Goal: Information Seeking & Learning: Learn about a topic

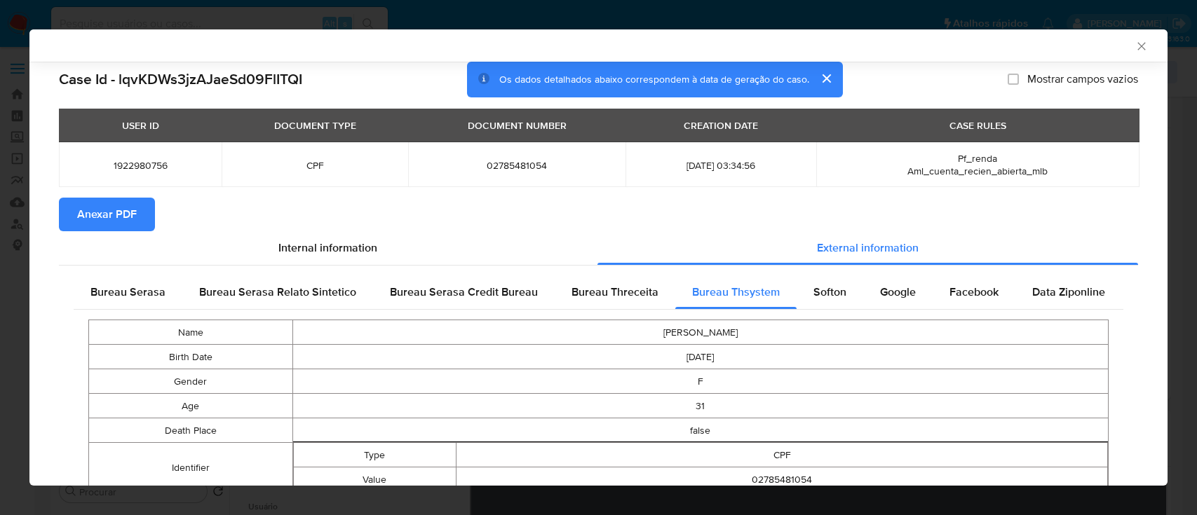
select select "10"
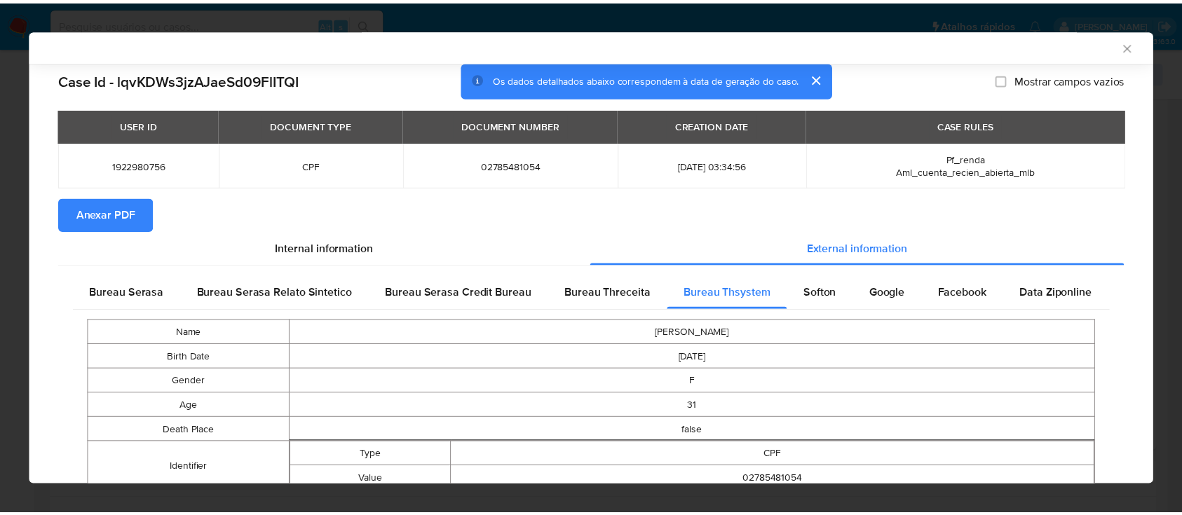
scroll to position [471, 0]
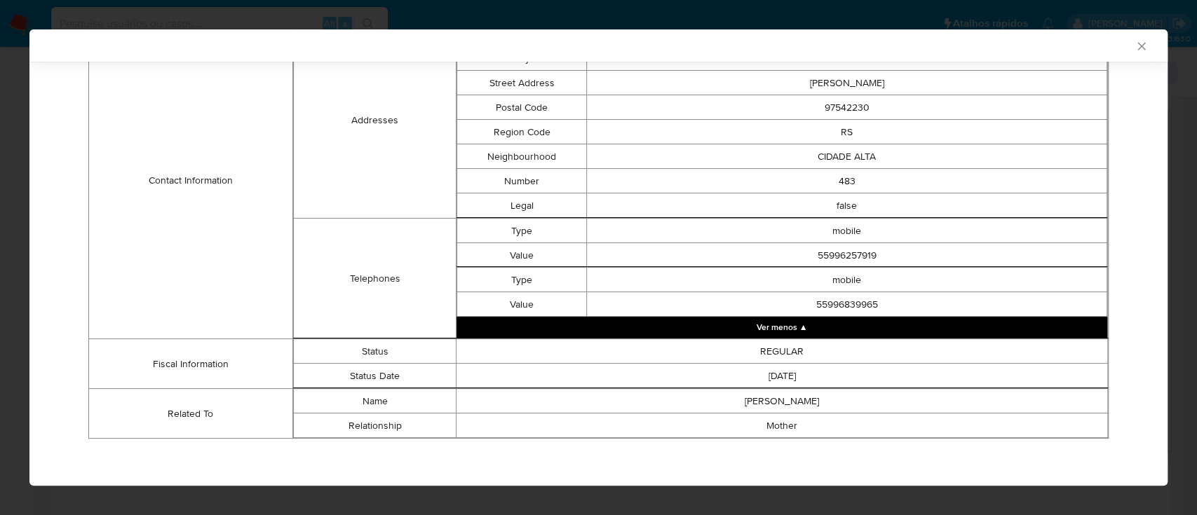
drag, startPoint x: 1133, startPoint y: 44, endPoint x: 1124, endPoint y: 47, distance: 9.5
click at [1134, 47] on icon "Fechar a janela" at bounding box center [1141, 46] width 14 height 14
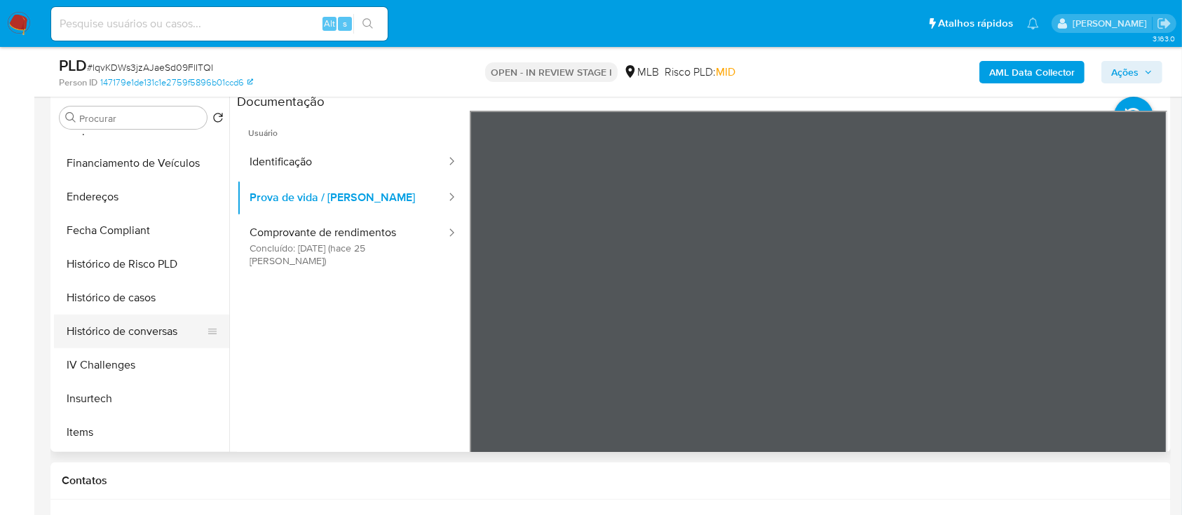
scroll to position [467, 0]
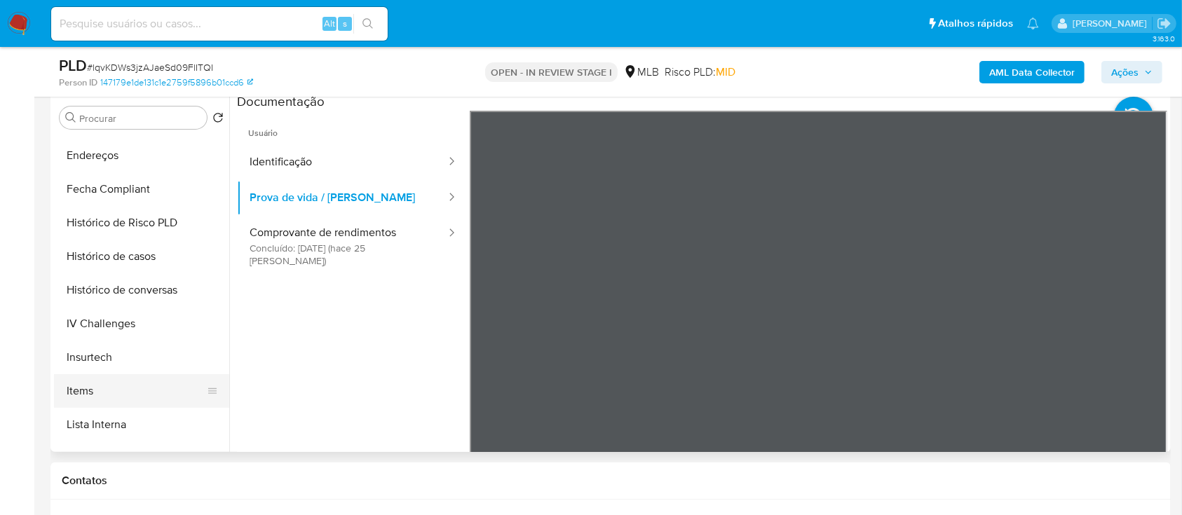
click at [79, 380] on button "Items" at bounding box center [136, 391] width 164 height 34
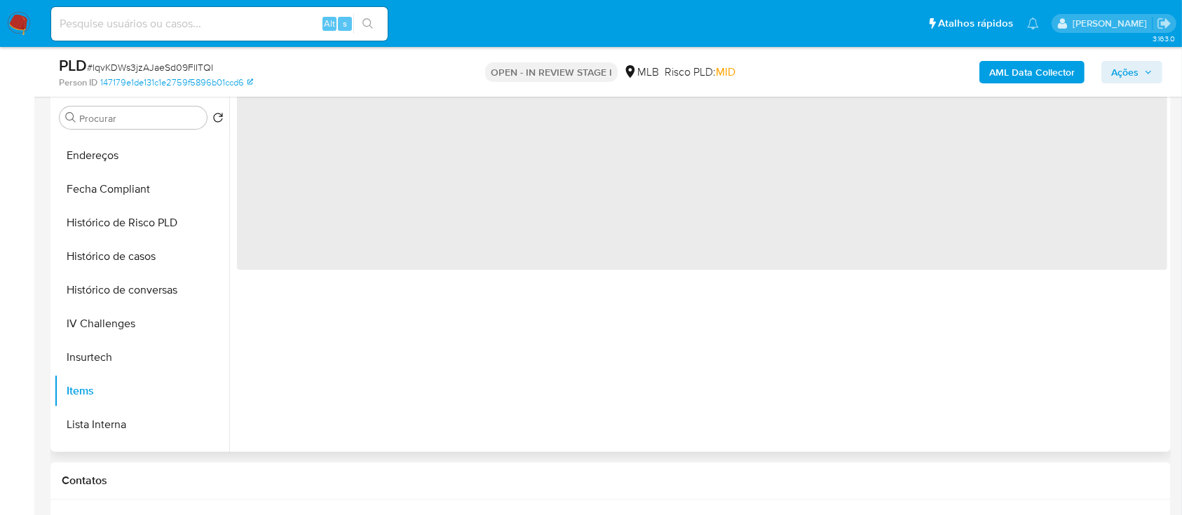
scroll to position [280, 0]
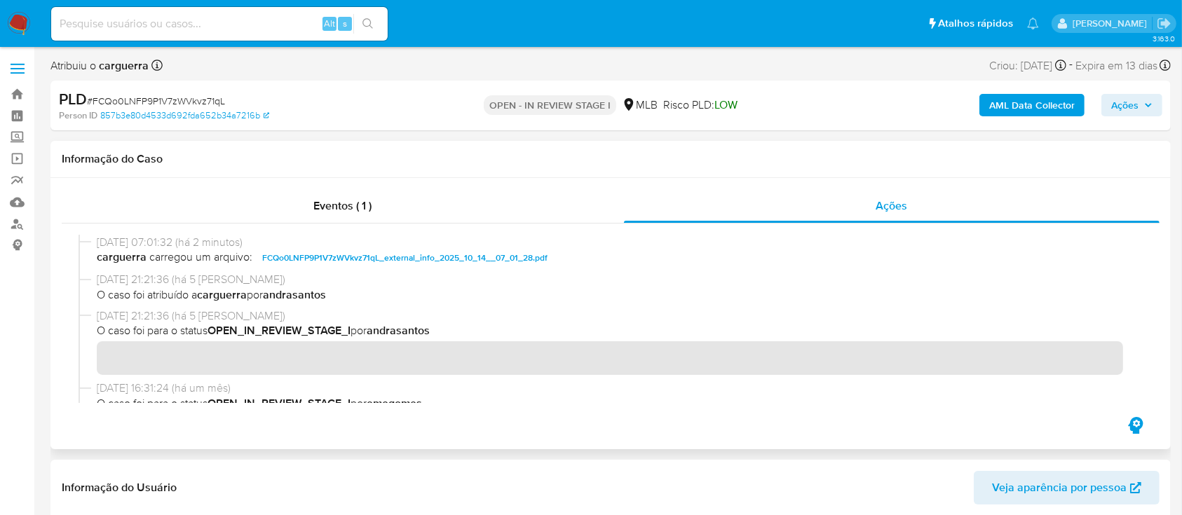
click at [645, 420] on div "Eventos ( 1 ) Ações" at bounding box center [610, 313] width 1120 height 271
click at [742, 169] on div "Informação do Caso" at bounding box center [610, 159] width 1120 height 37
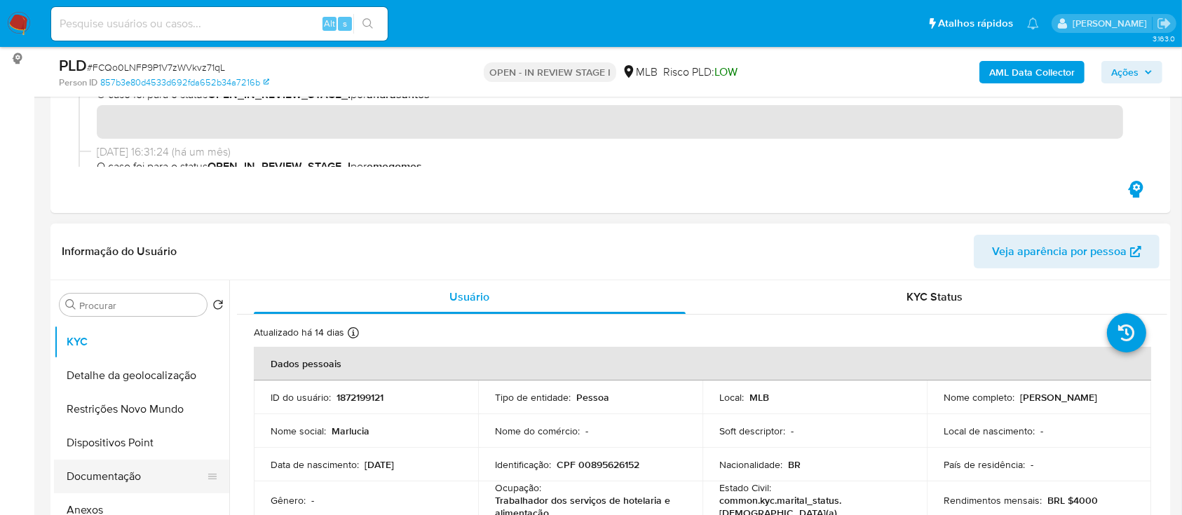
scroll to position [93, 0]
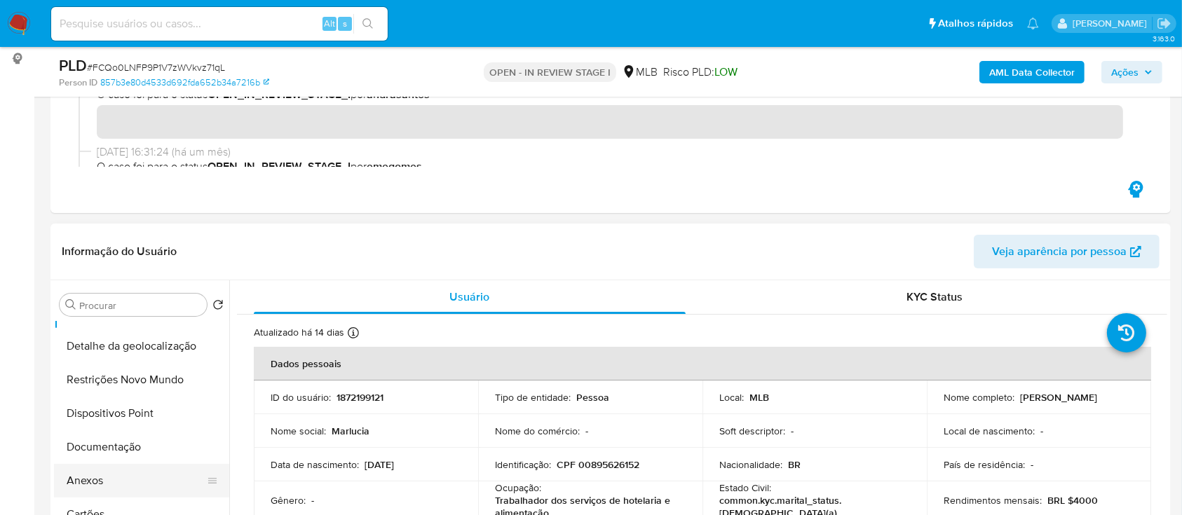
click at [86, 466] on button "Anexos" at bounding box center [136, 481] width 164 height 34
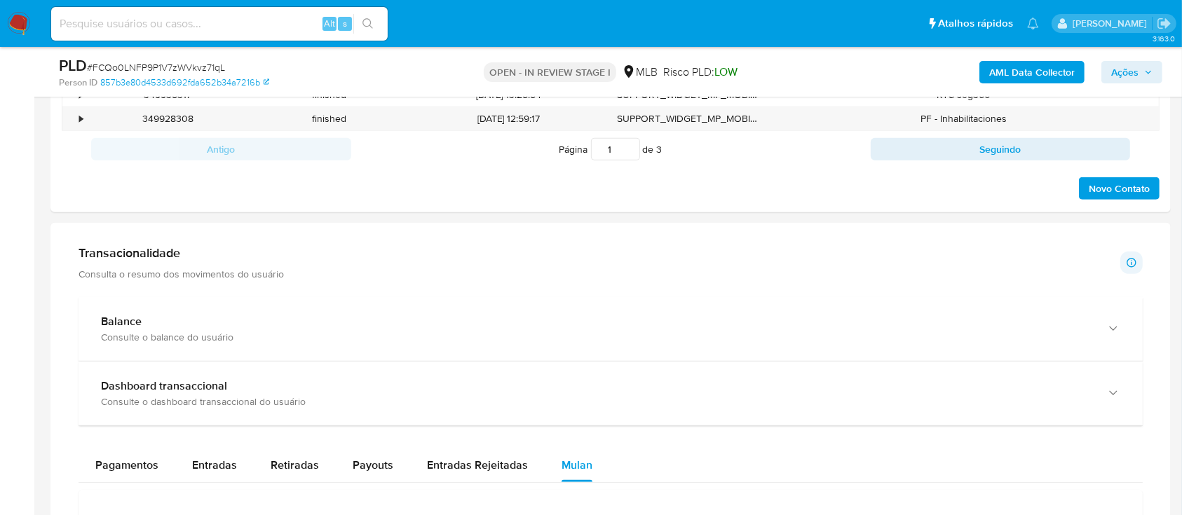
scroll to position [930, 0]
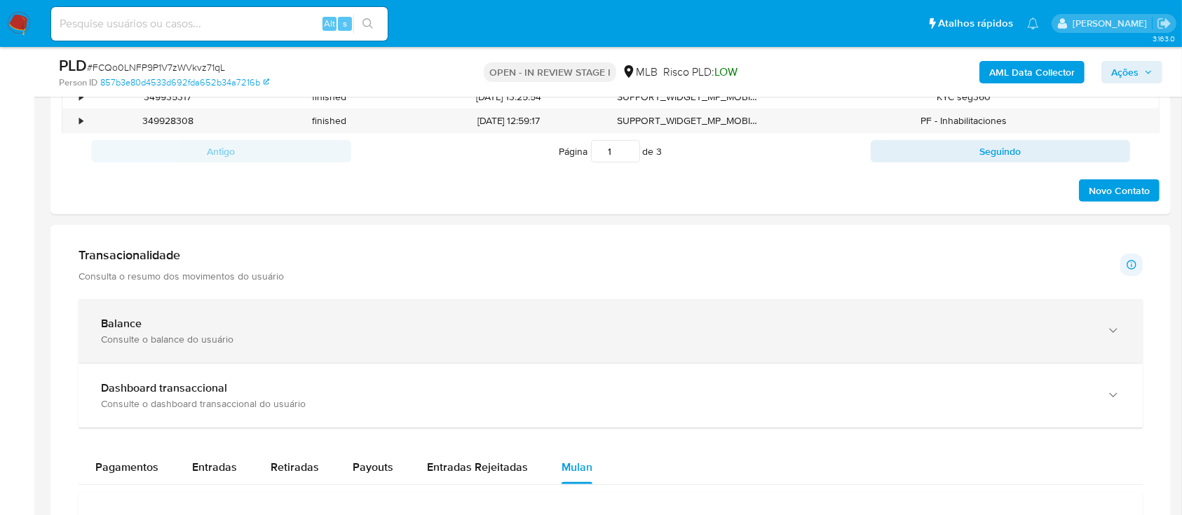
drag, startPoint x: 207, startPoint y: 329, endPoint x: 239, endPoint y: 322, distance: 33.0
click at [206, 329] on div "Balance" at bounding box center [596, 324] width 991 height 14
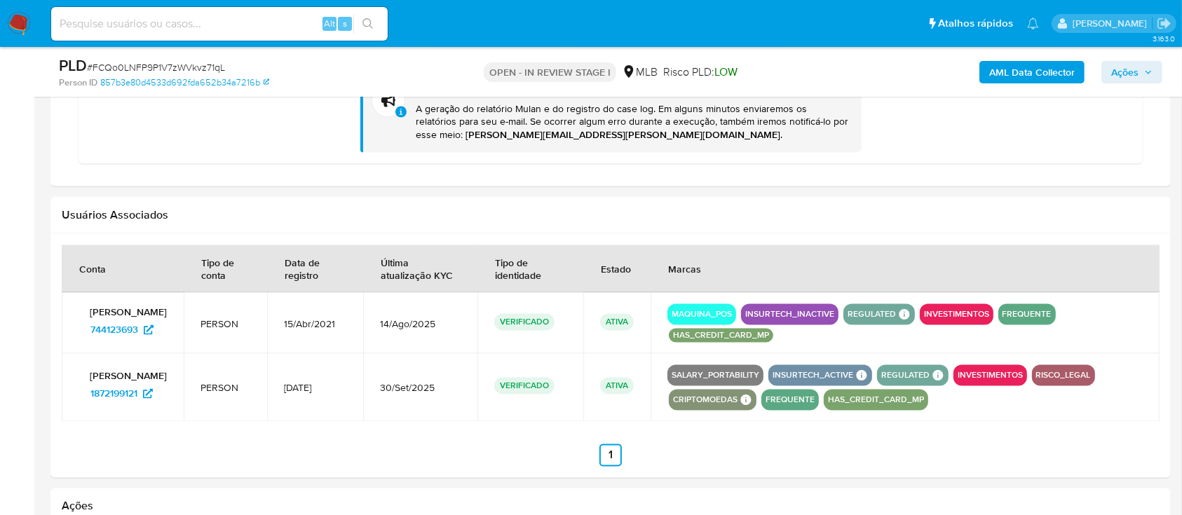
scroll to position [2430, 0]
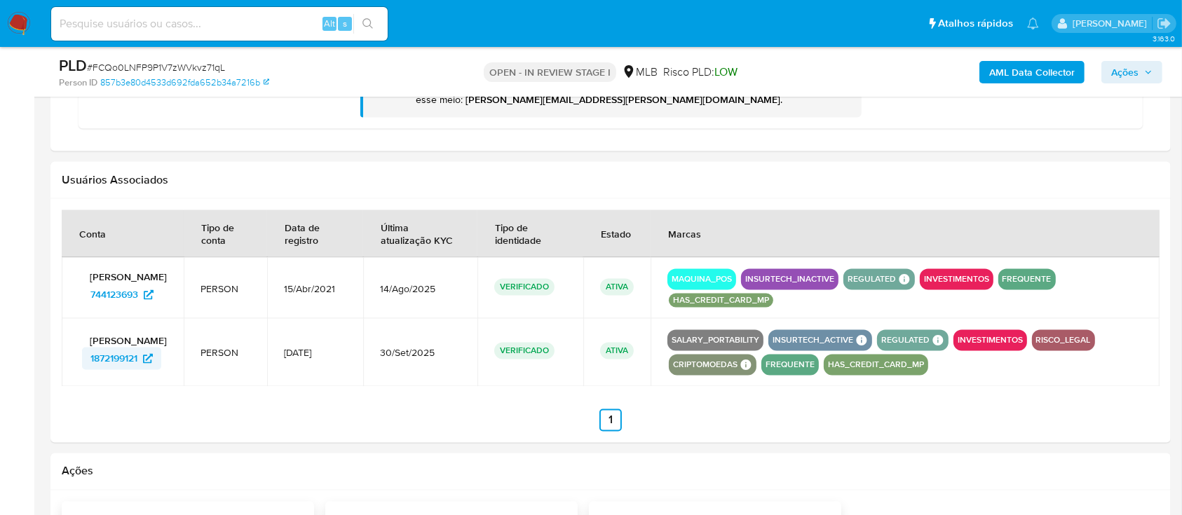
click at [128, 359] on span "1872199121" at bounding box center [113, 359] width 47 height 22
click at [126, 362] on span "1872199121" at bounding box center [113, 359] width 47 height 22
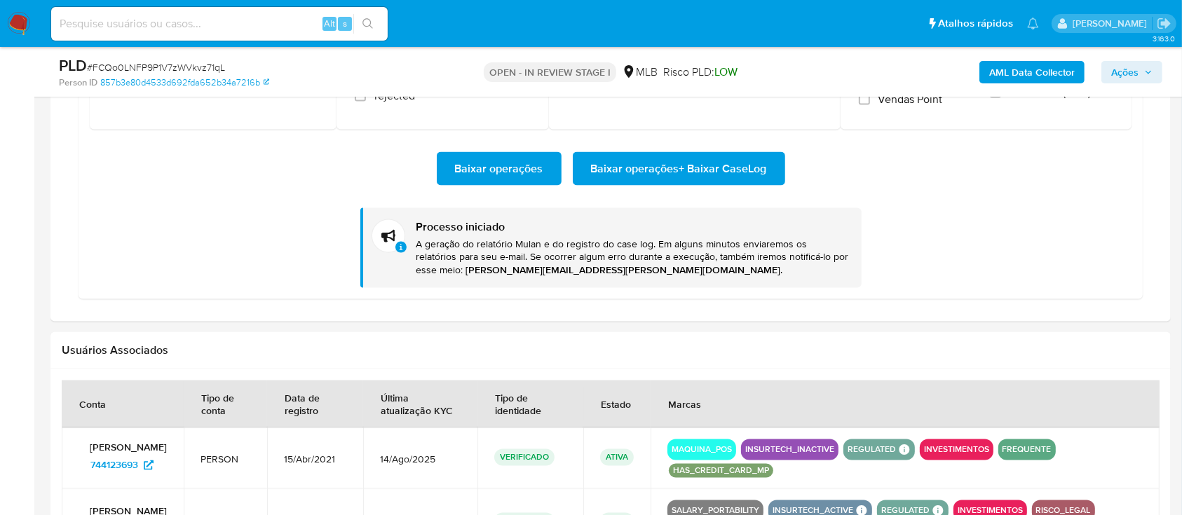
scroll to position [1963, 0]
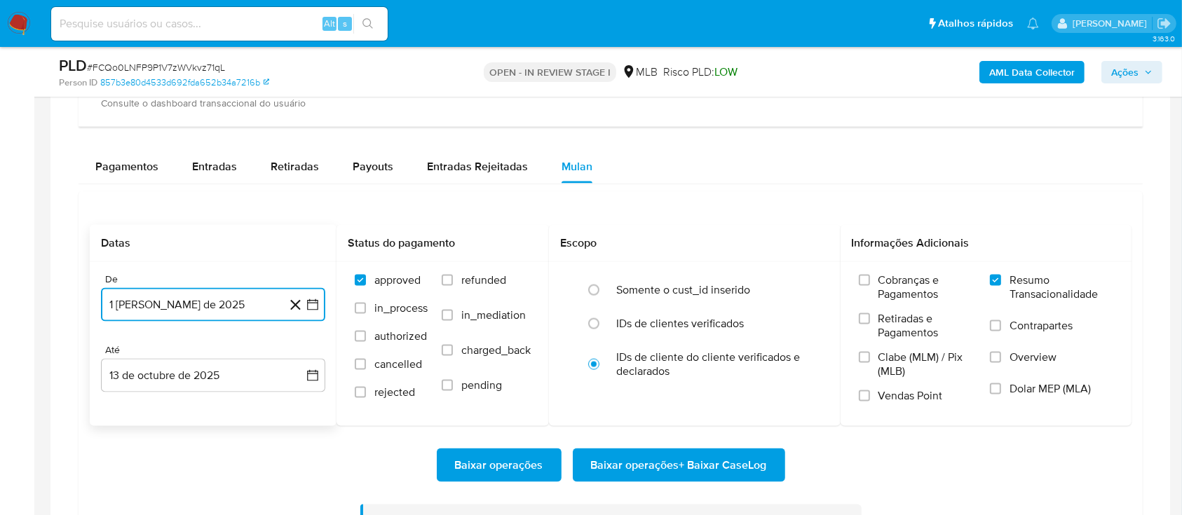
click at [314, 304] on icon "button" at bounding box center [313, 305] width 14 height 14
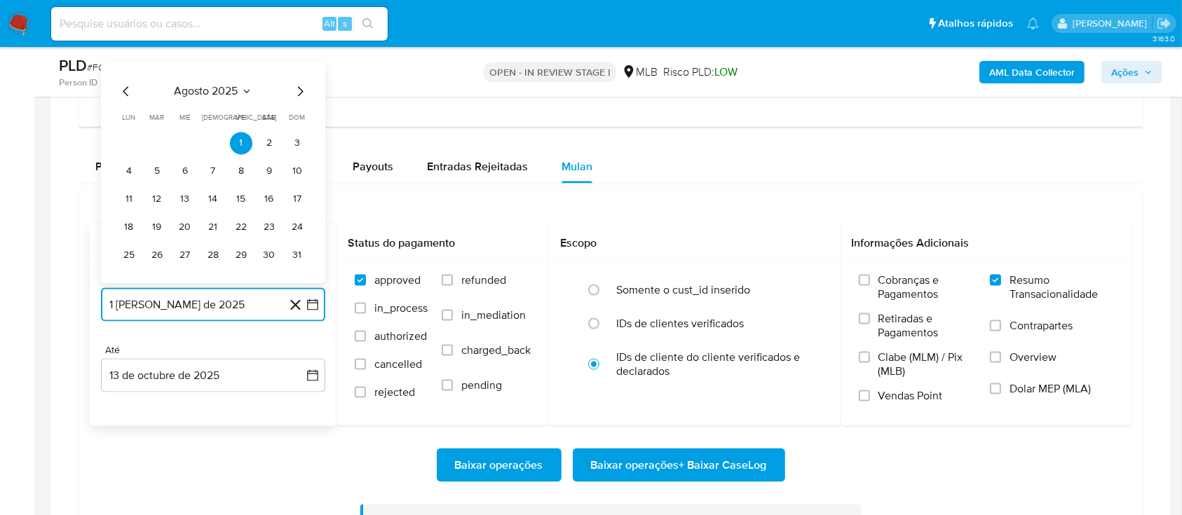
click at [125, 94] on icon "Mes anterior" at bounding box center [126, 91] width 17 height 17
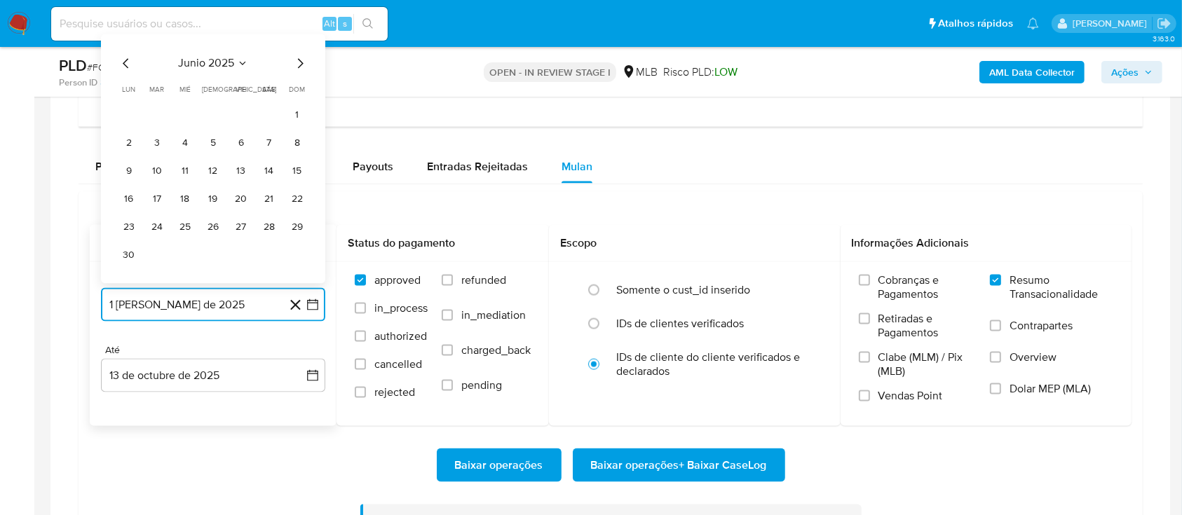
click at [127, 60] on icon "Mes anterior" at bounding box center [126, 63] width 17 height 17
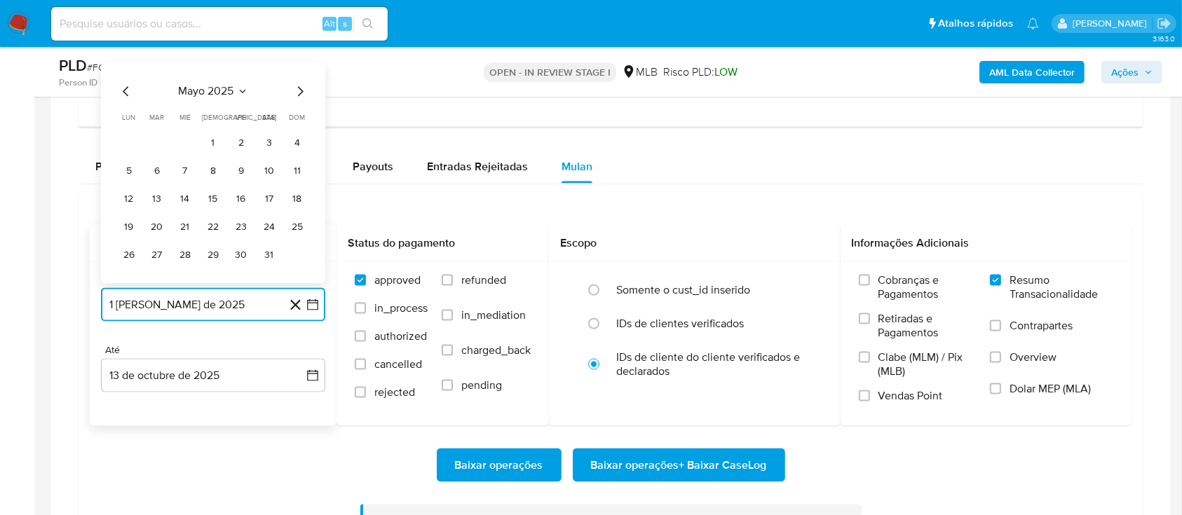
click at [125, 83] on icon "Mes anterior" at bounding box center [126, 91] width 17 height 17
click at [163, 145] on button "1" at bounding box center [157, 143] width 22 height 22
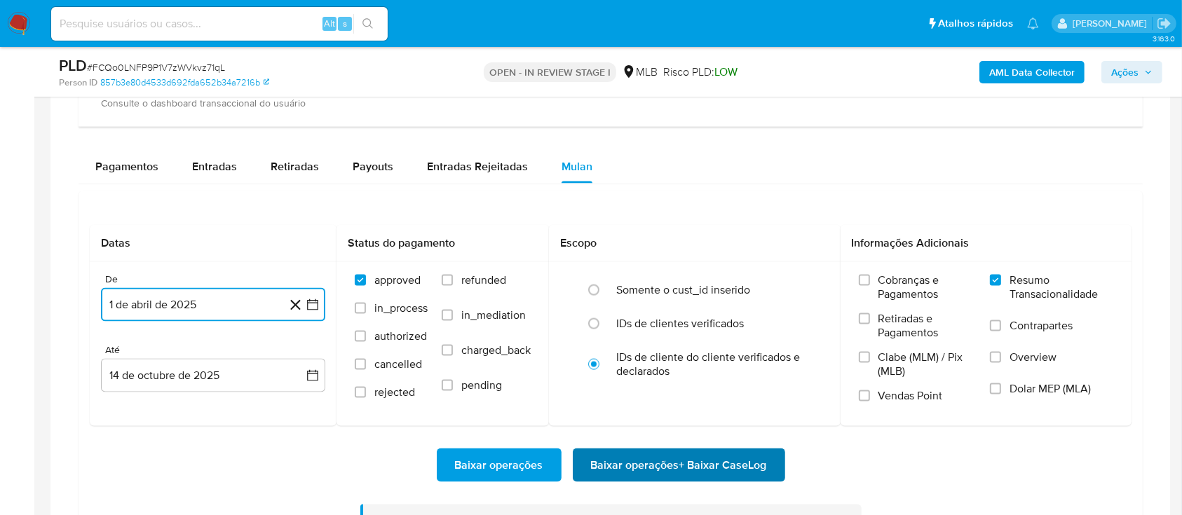
click at [641, 463] on span "Baixar operações + Baixar CaseLog" at bounding box center [679, 465] width 176 height 31
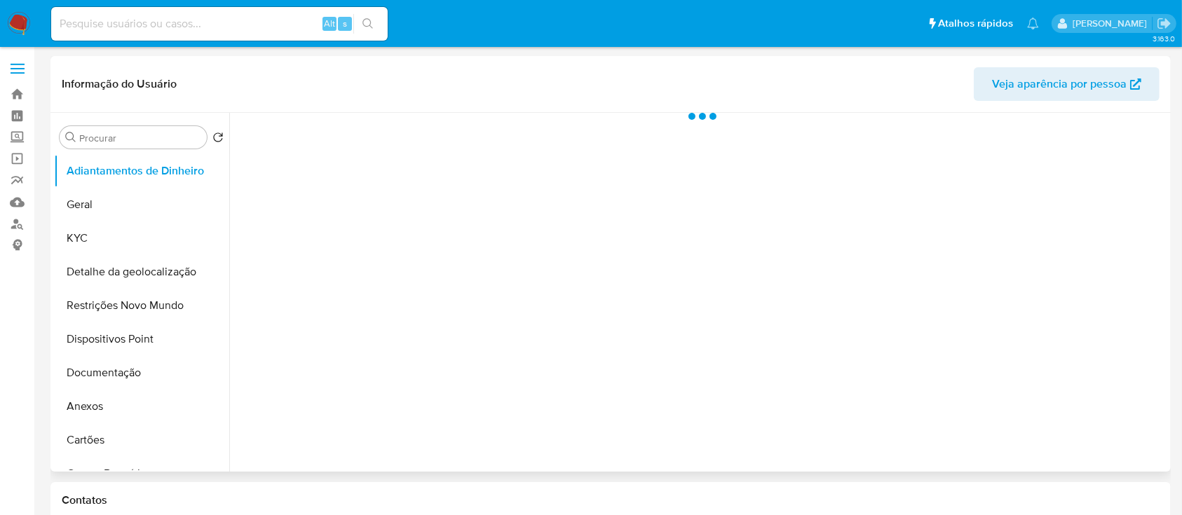
select select "10"
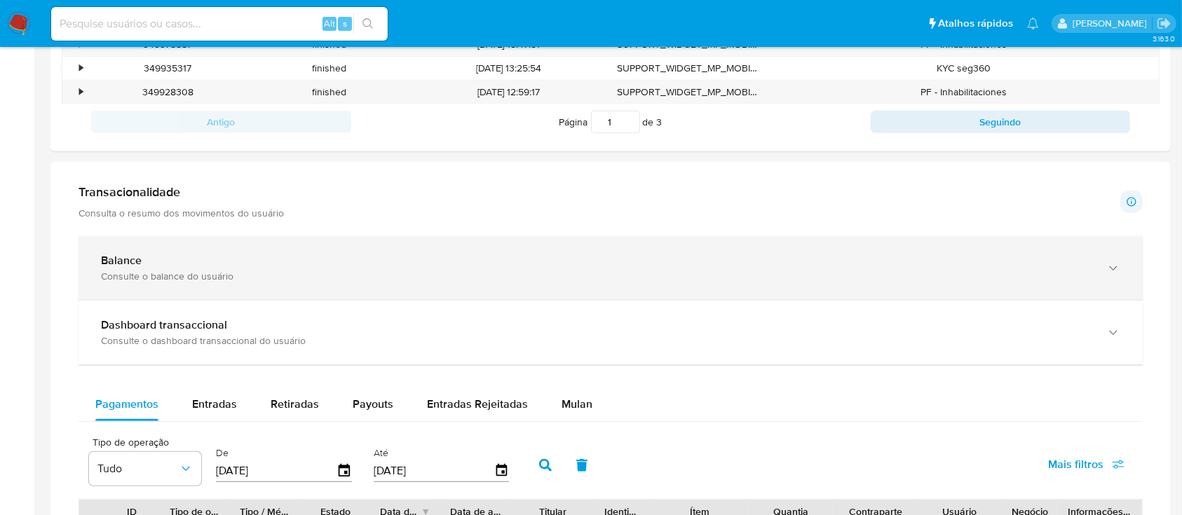
scroll to position [561, 0]
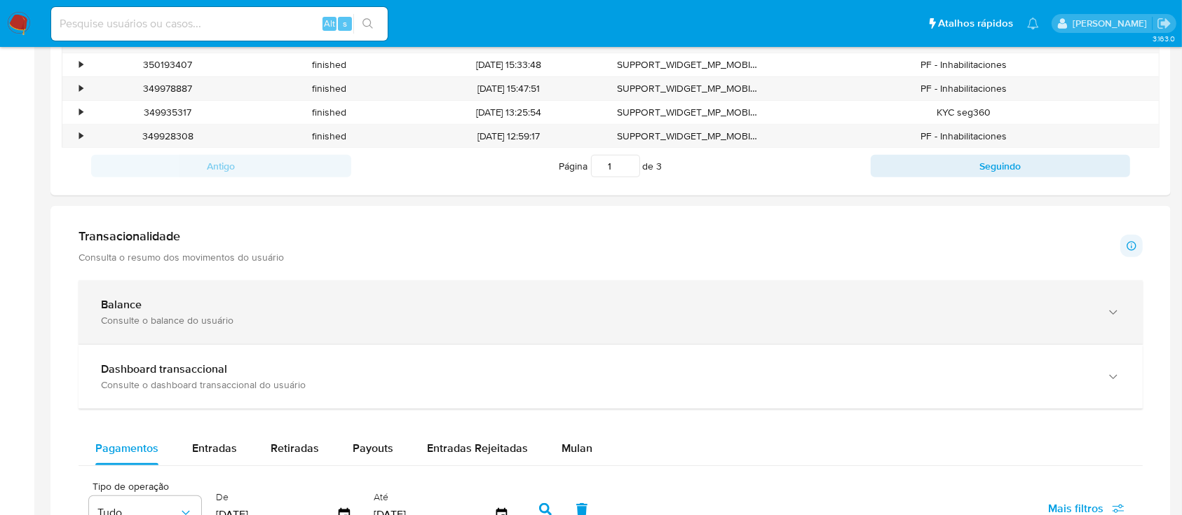
click at [173, 309] on div "Balance" at bounding box center [596, 305] width 991 height 14
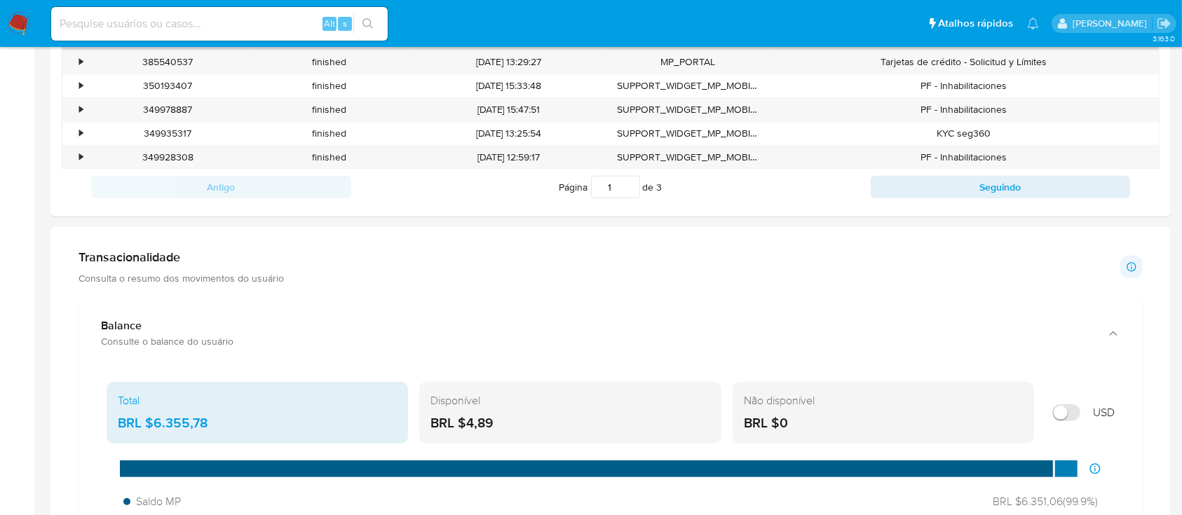
scroll to position [467, 0]
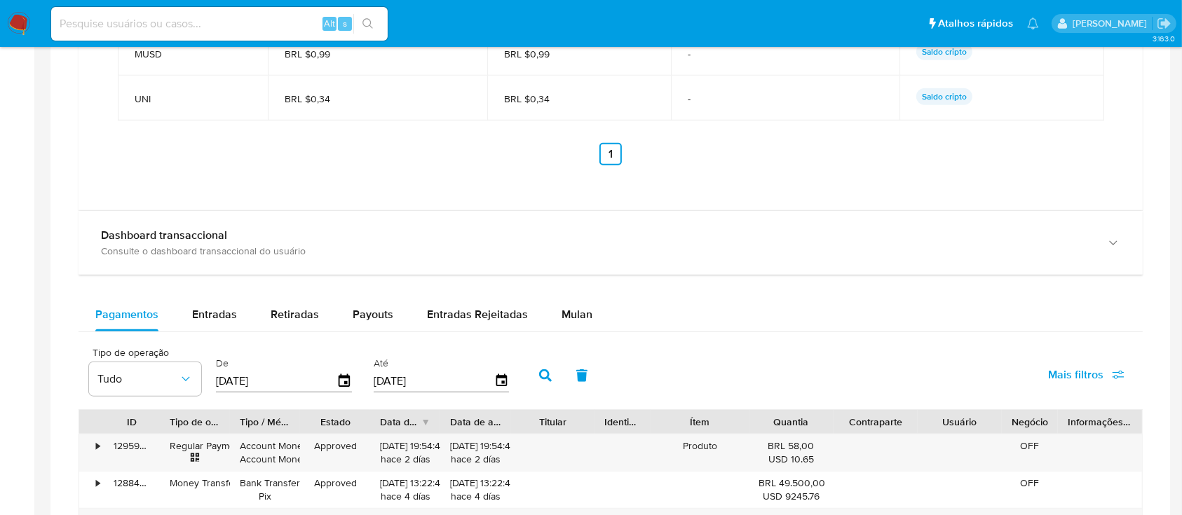
scroll to position [1402, 0]
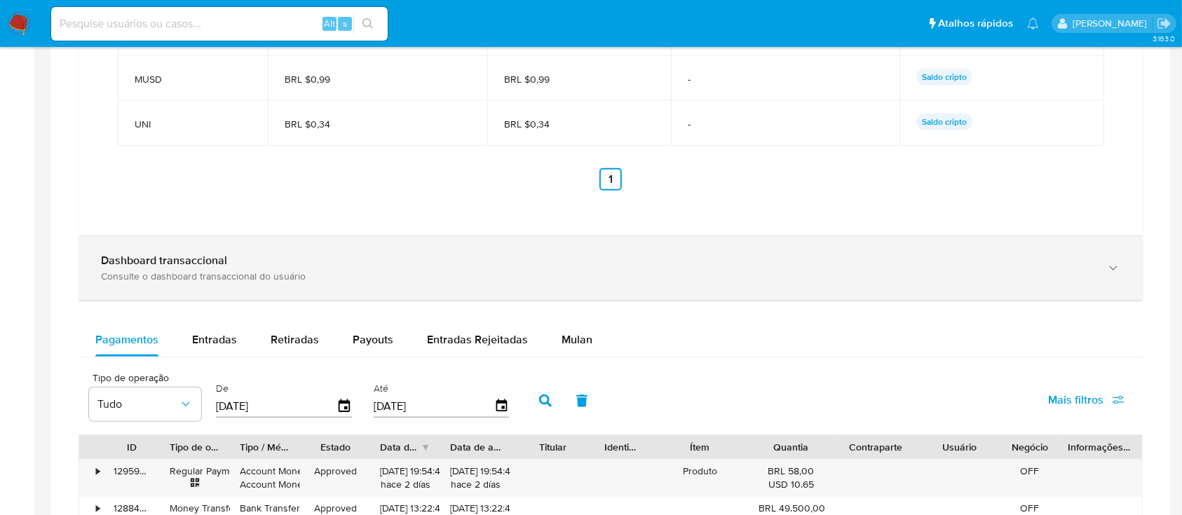
click at [566, 283] on div "Dashboard transaccional Consulte o dashboard transaccional do usuário" at bounding box center [611, 268] width 1064 height 64
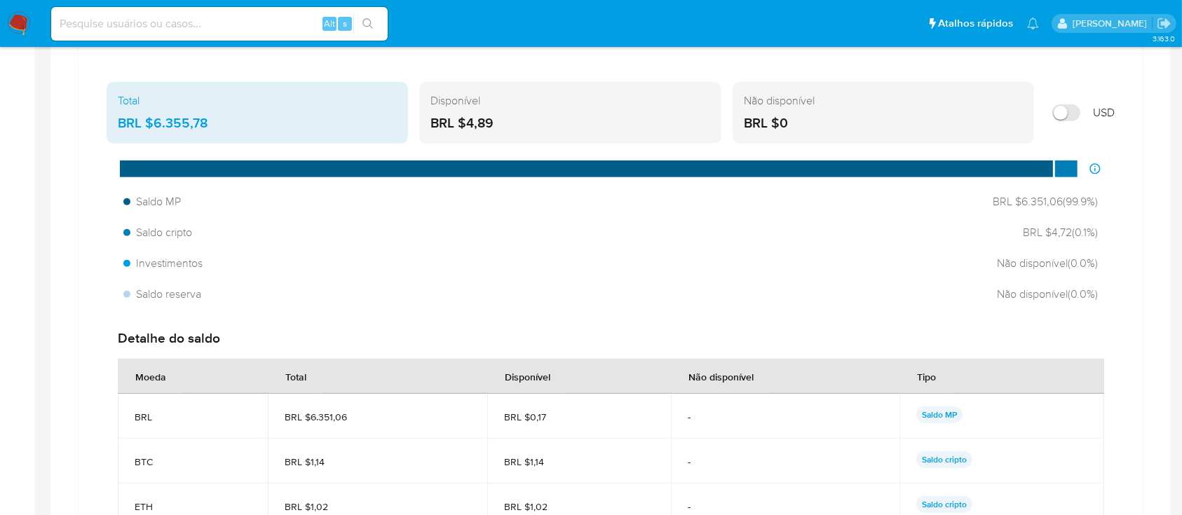
scroll to position [747, 0]
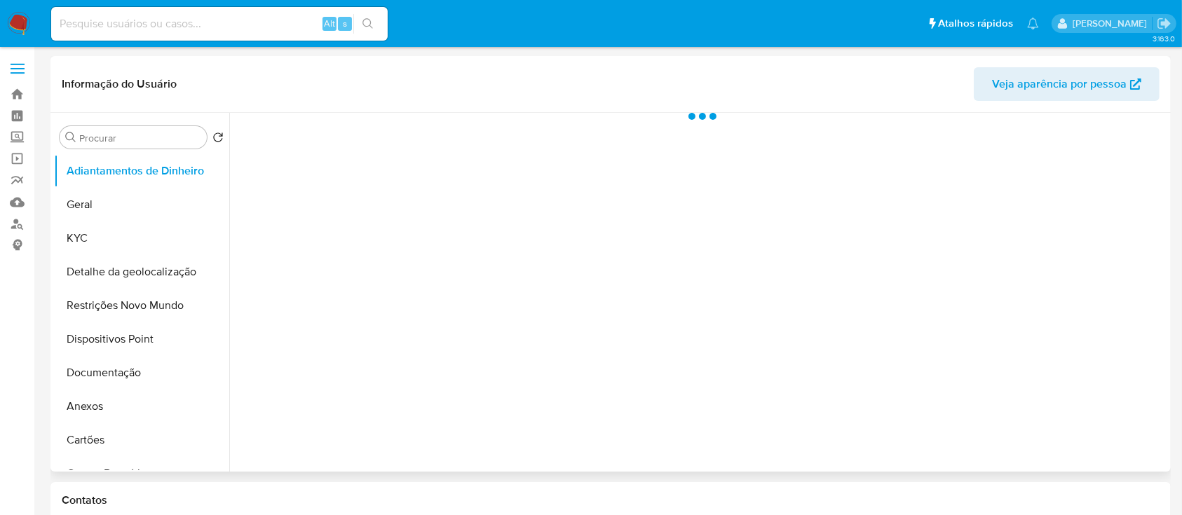
select select "10"
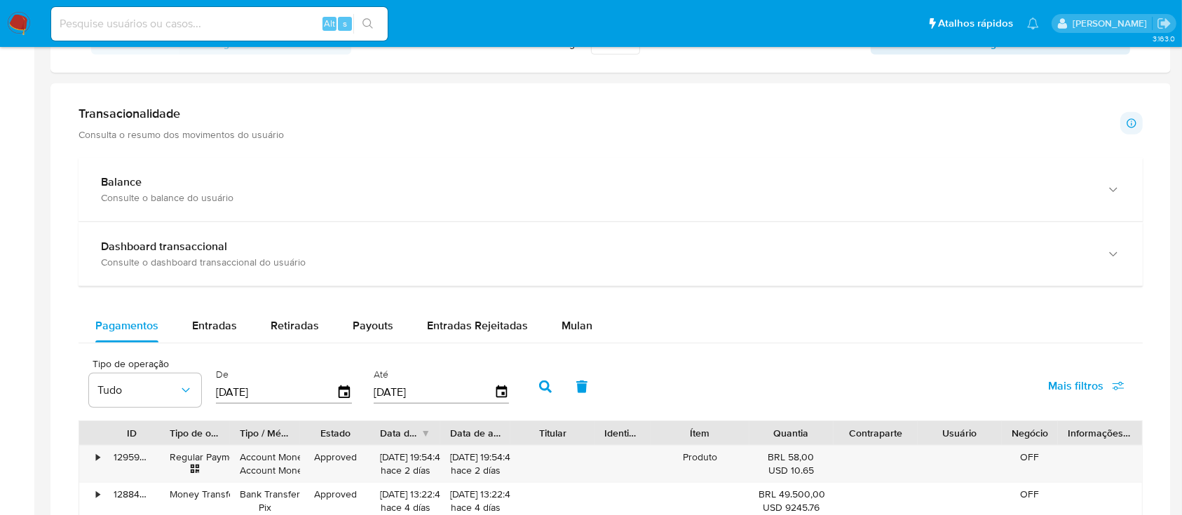
scroll to position [654, 0]
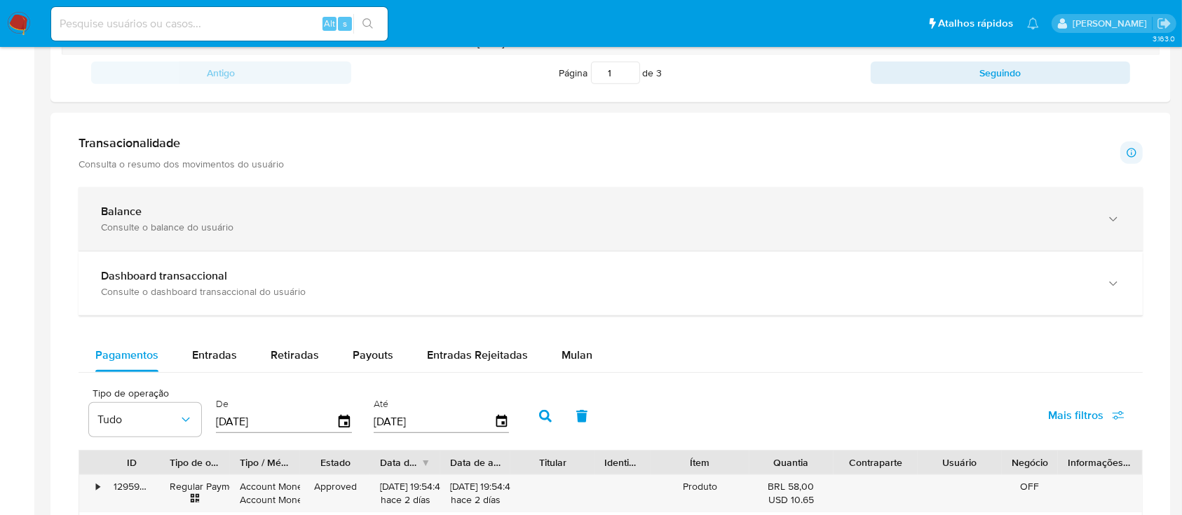
click at [322, 235] on div "Balance Consulte o balance do usuário" at bounding box center [611, 219] width 1064 height 64
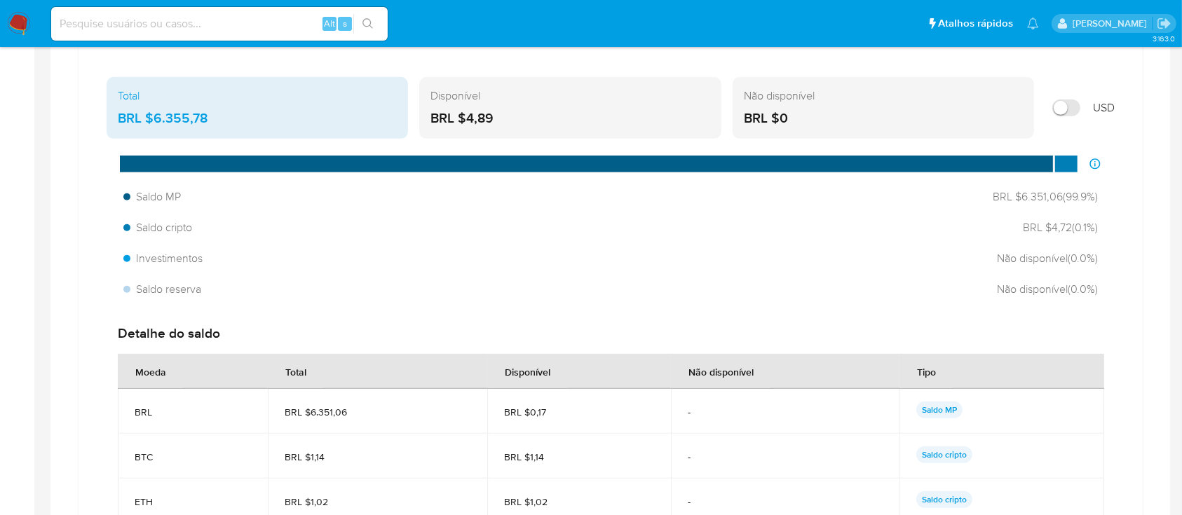
scroll to position [841, 0]
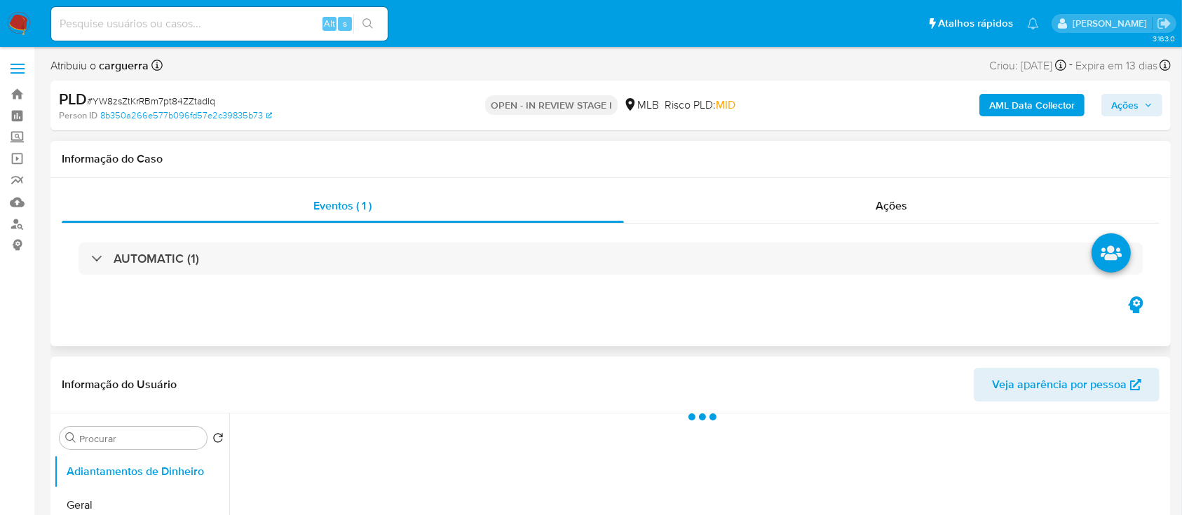
select select "10"
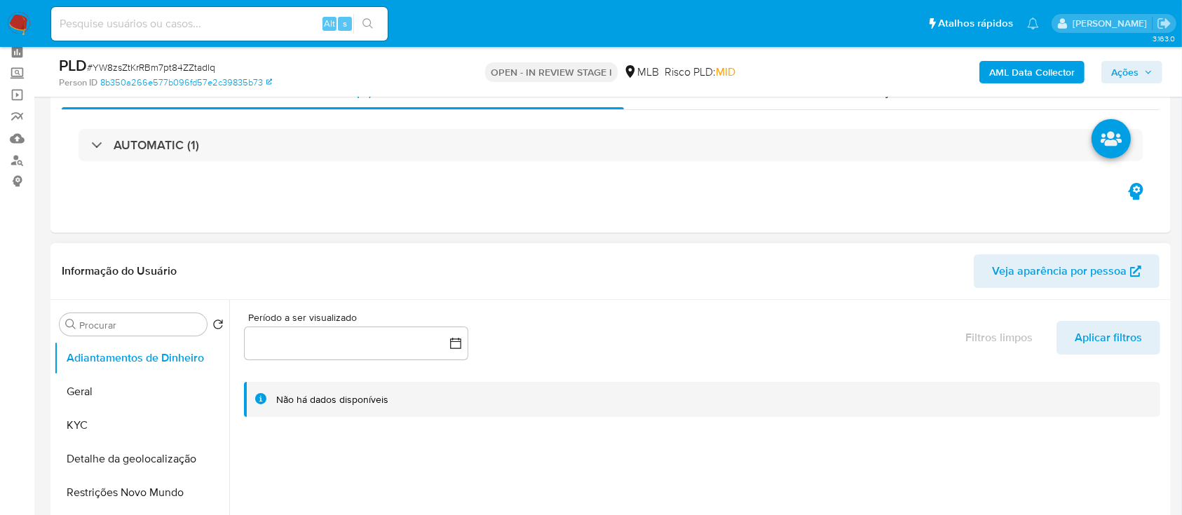
scroll to position [93, 0]
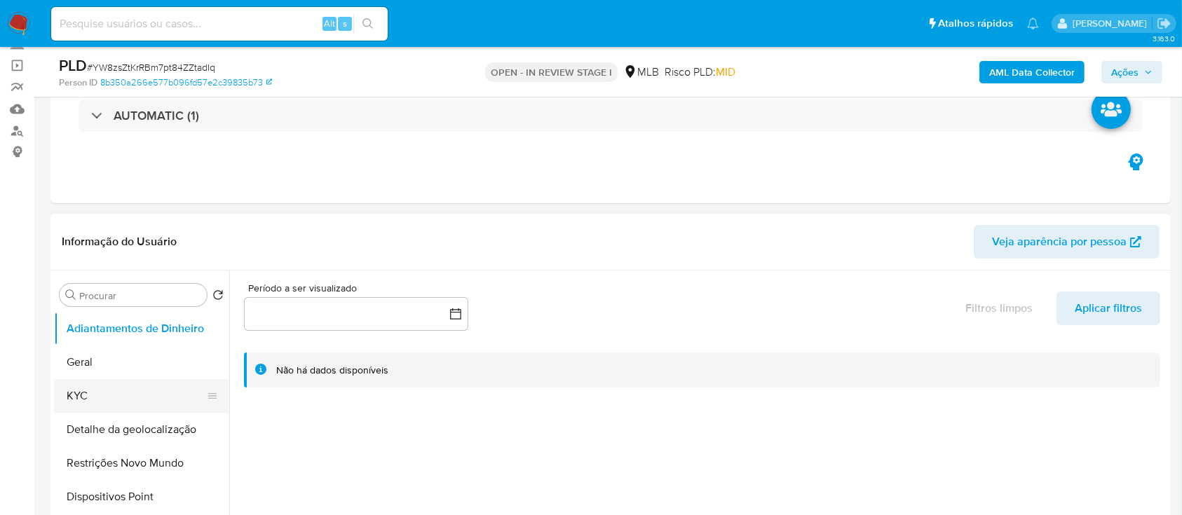
click at [124, 407] on button "KYC" at bounding box center [136, 396] width 164 height 34
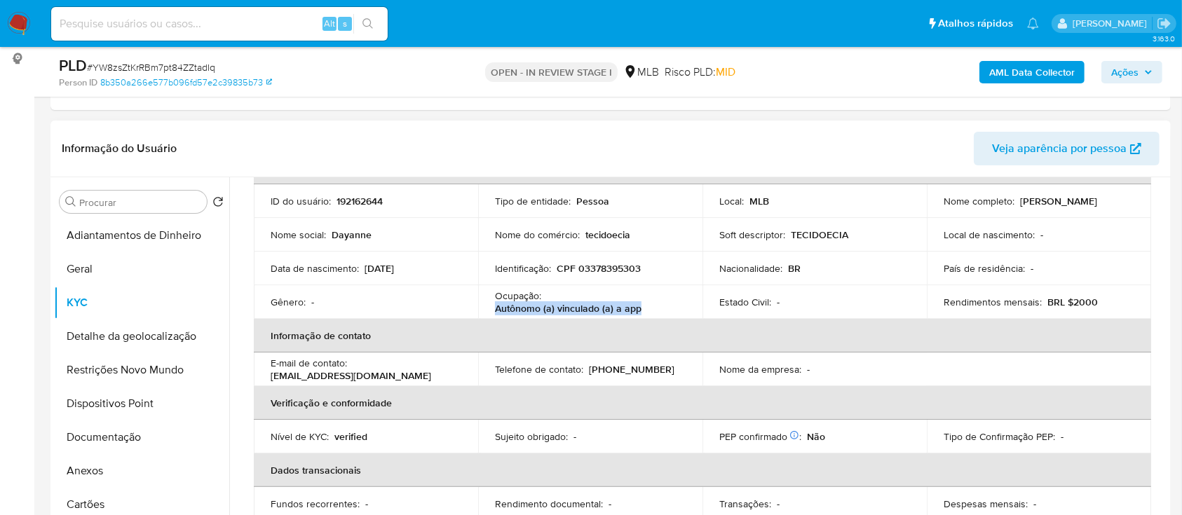
drag, startPoint x: 649, startPoint y: 311, endPoint x: 487, endPoint y: 301, distance: 162.2
click at [482, 303] on td "Ocupação : Autônomo (a) vinculado (a) a app" at bounding box center [590, 302] width 224 height 34
copy p "Autônomo (a) vinculado (a) a app"
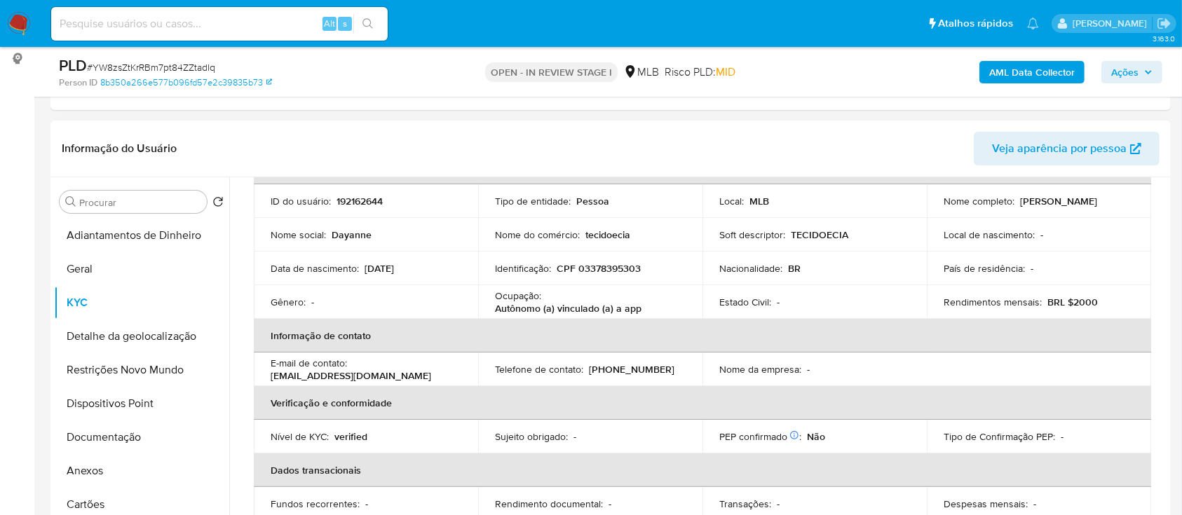
click at [679, 235] on div "Nome do comércio : tecidoecia" at bounding box center [590, 235] width 191 height 13
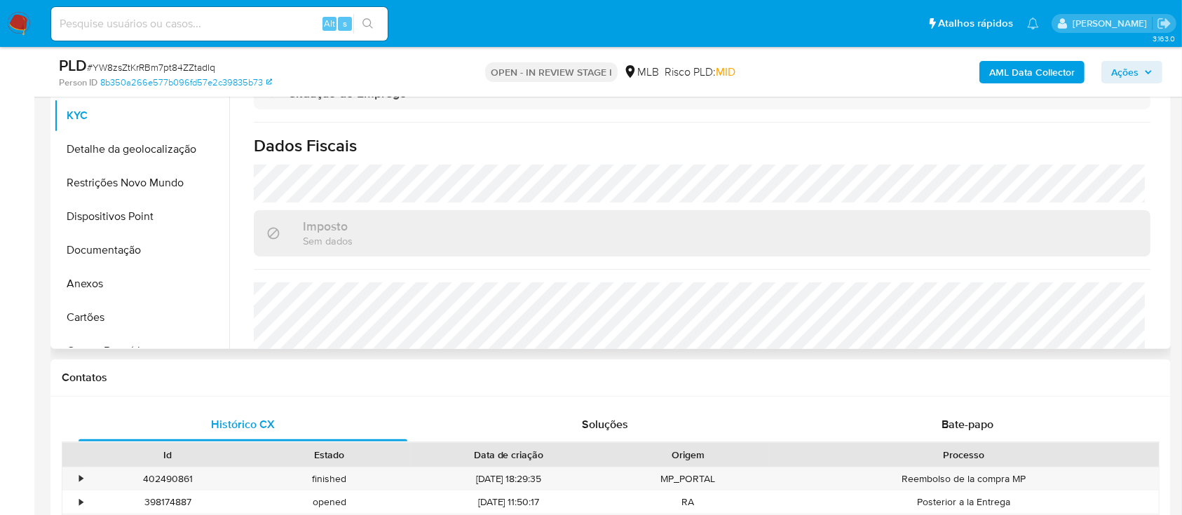
scroll to position [503, 0]
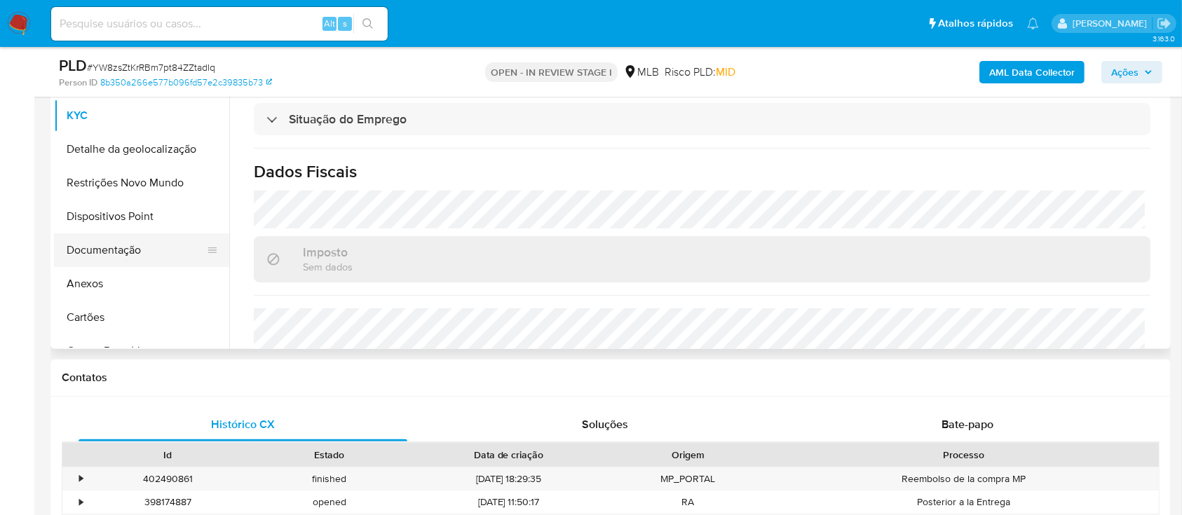
click at [140, 243] on button "Documentação" at bounding box center [136, 250] width 164 height 34
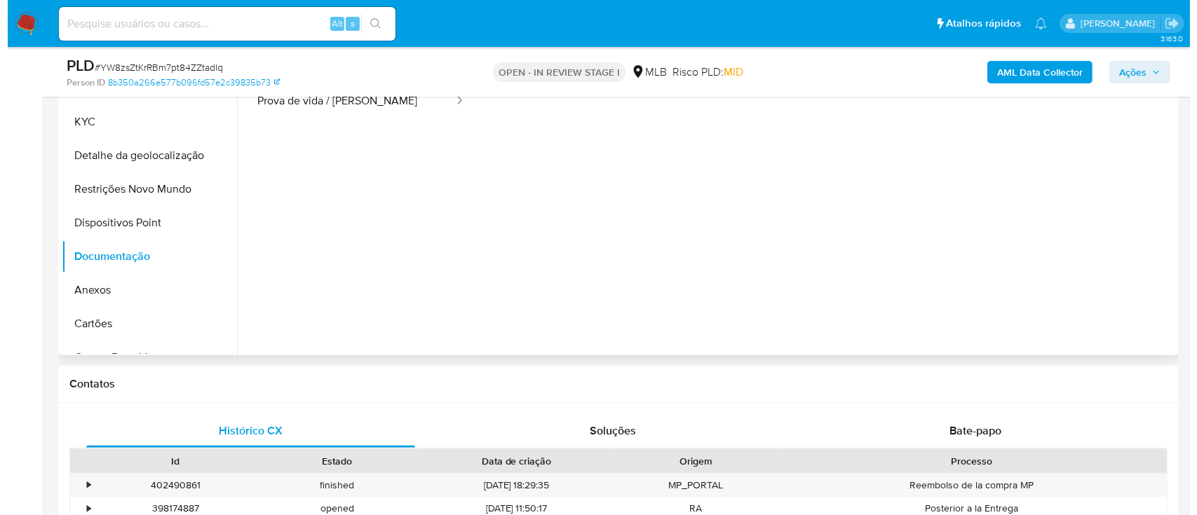
scroll to position [280, 0]
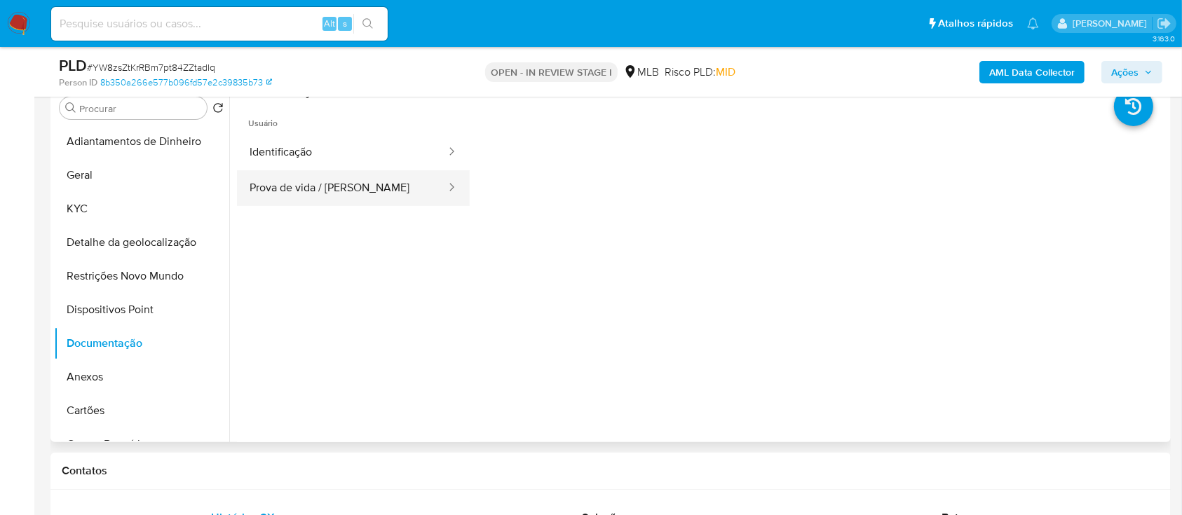
click at [327, 203] on button "Prova de vida / [PERSON_NAME]" at bounding box center [342, 188] width 210 height 36
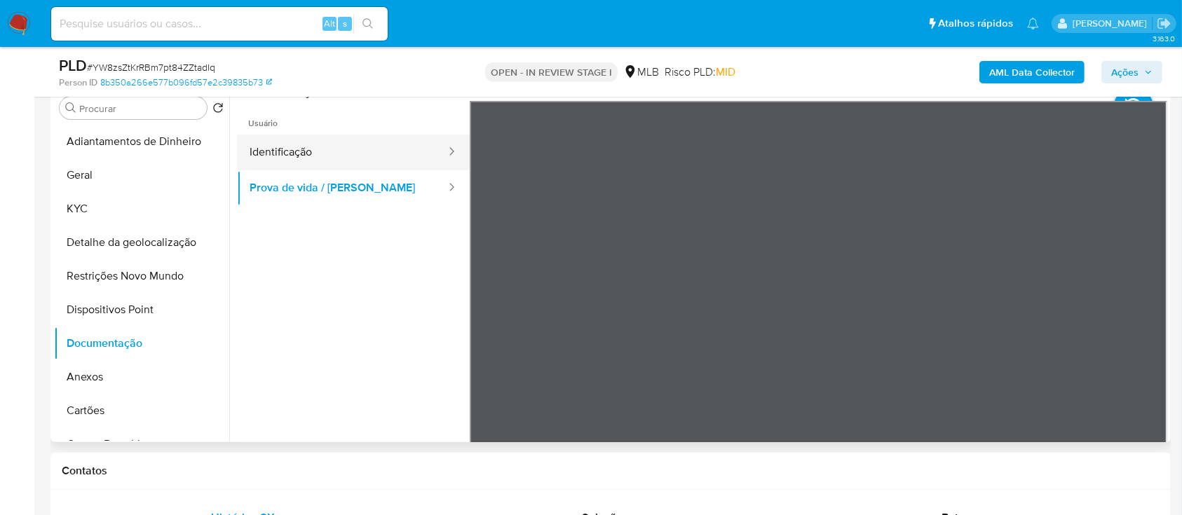
drag, startPoint x: 308, startPoint y: 145, endPoint x: 325, endPoint y: 147, distance: 17.0
click at [310, 146] on button "Identificação" at bounding box center [342, 153] width 210 height 36
click at [253, 164] on button "Identificação" at bounding box center [342, 153] width 210 height 36
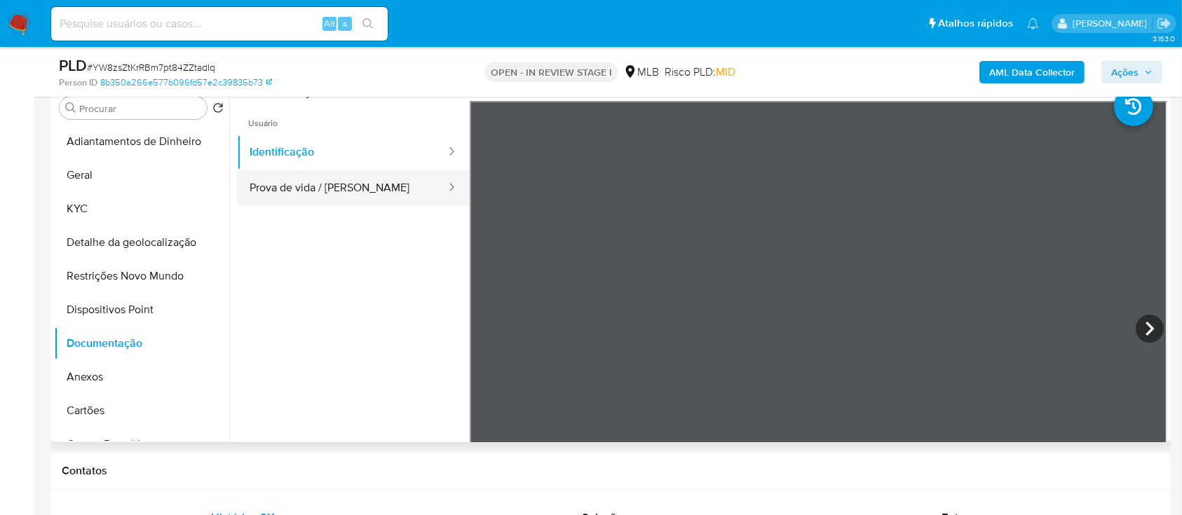
click at [286, 194] on button "Prova de vida / Selfie" at bounding box center [342, 188] width 210 height 36
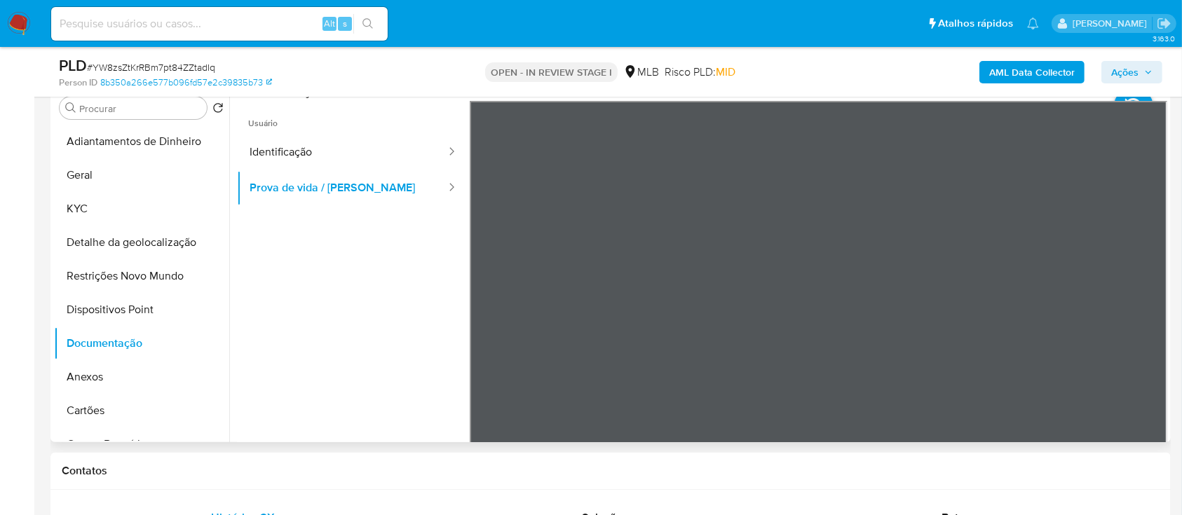
click at [329, 373] on ul "Usuário Identificação Prova de vida / Selfie" at bounding box center [353, 303] width 233 height 404
click at [1038, 82] on b "AML Data Collector" at bounding box center [1032, 72] width 86 height 22
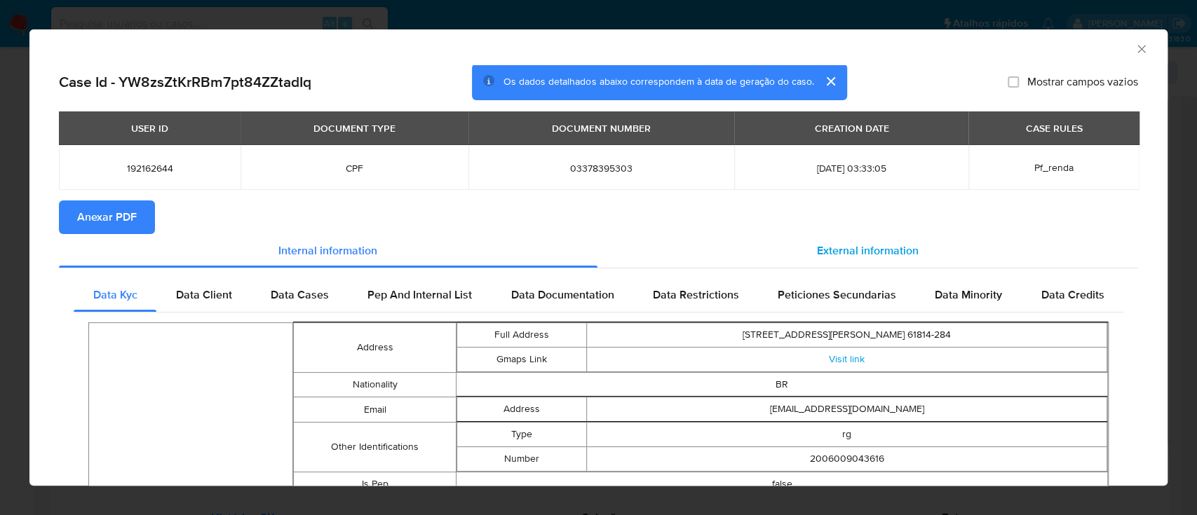
click at [859, 247] on span "External information" at bounding box center [868, 251] width 102 height 16
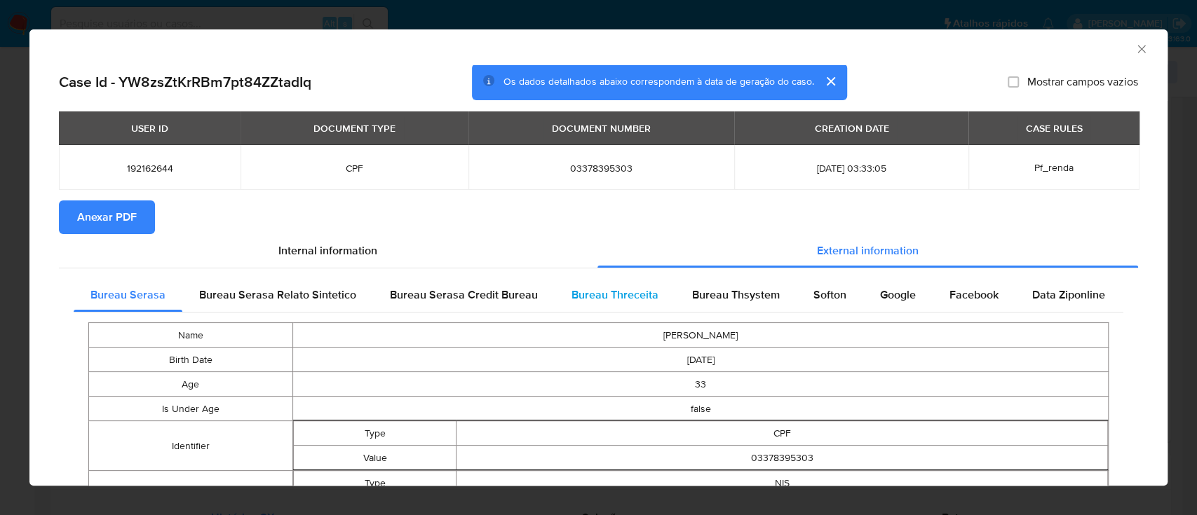
click at [606, 298] on span "Bureau Threceita" at bounding box center [614, 295] width 87 height 16
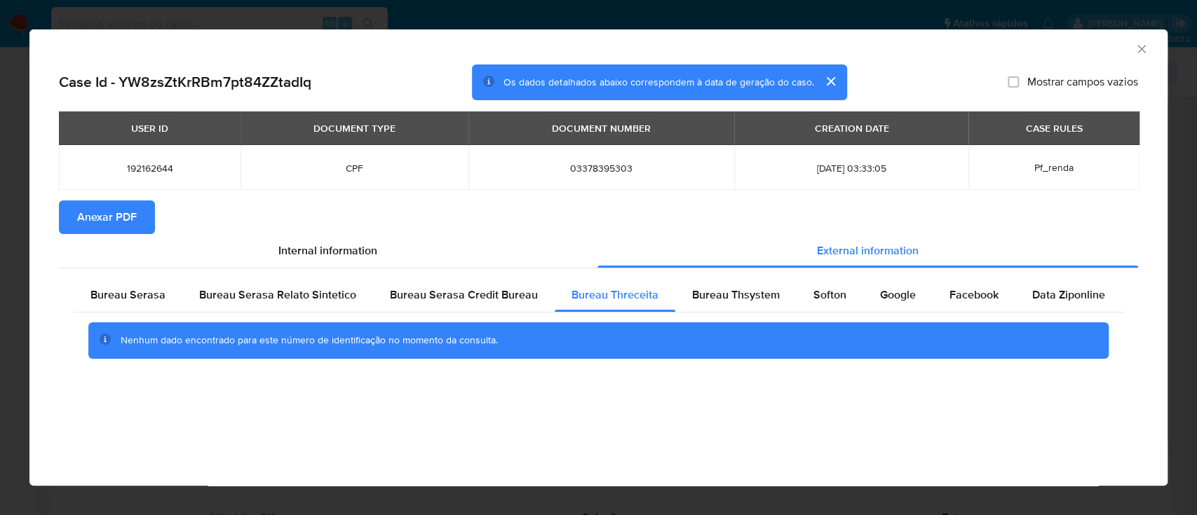
drag, startPoint x: 773, startPoint y: 424, endPoint x: 887, endPoint y: 272, distance: 189.8
click at [779, 425] on div "AML Data Collector Case Id - YW8zsZtKrRBm7pt84ZZtadIq Os dados detalhados abaix…" at bounding box center [598, 257] width 1138 height 456
click at [720, 304] on div "Bureau Thsystem" at bounding box center [735, 295] width 121 height 34
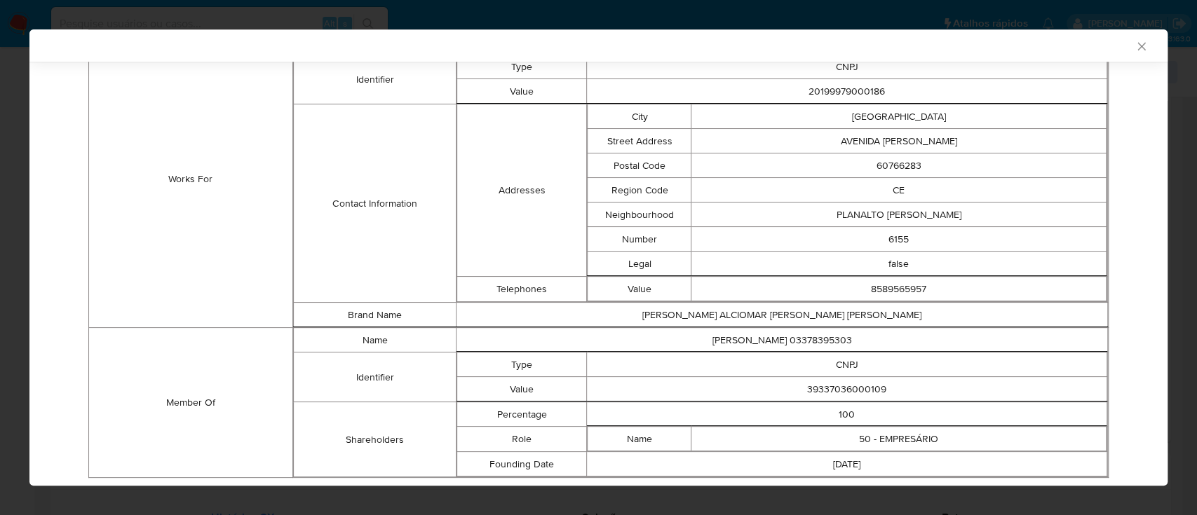
scroll to position [967, 0]
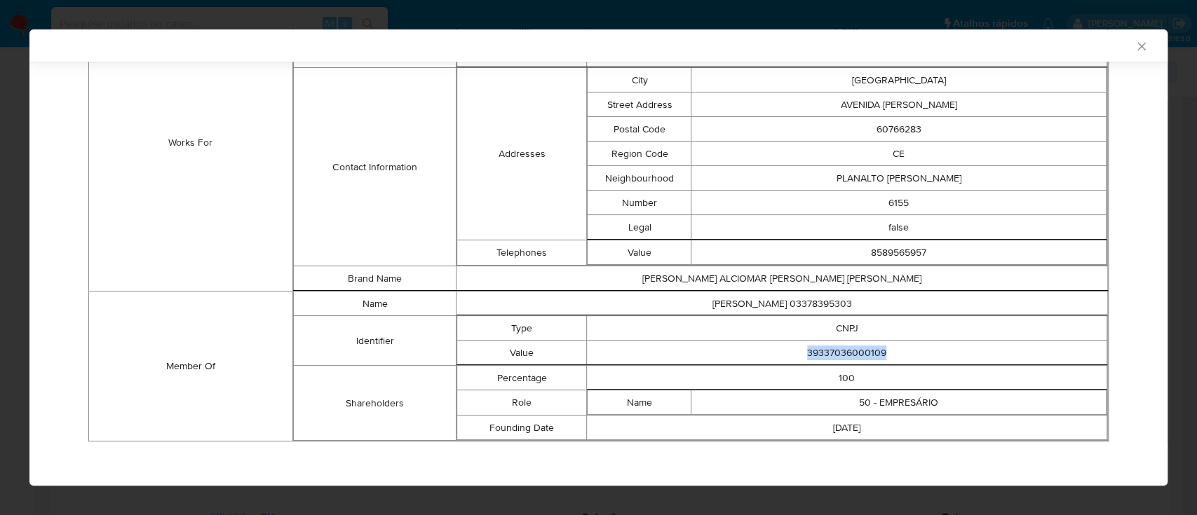
drag, startPoint x: 884, startPoint y: 338, endPoint x: 791, endPoint y: 351, distance: 94.1
click at [791, 351] on td "39337036000109" at bounding box center [847, 353] width 520 height 25
copy td "39337036000109"
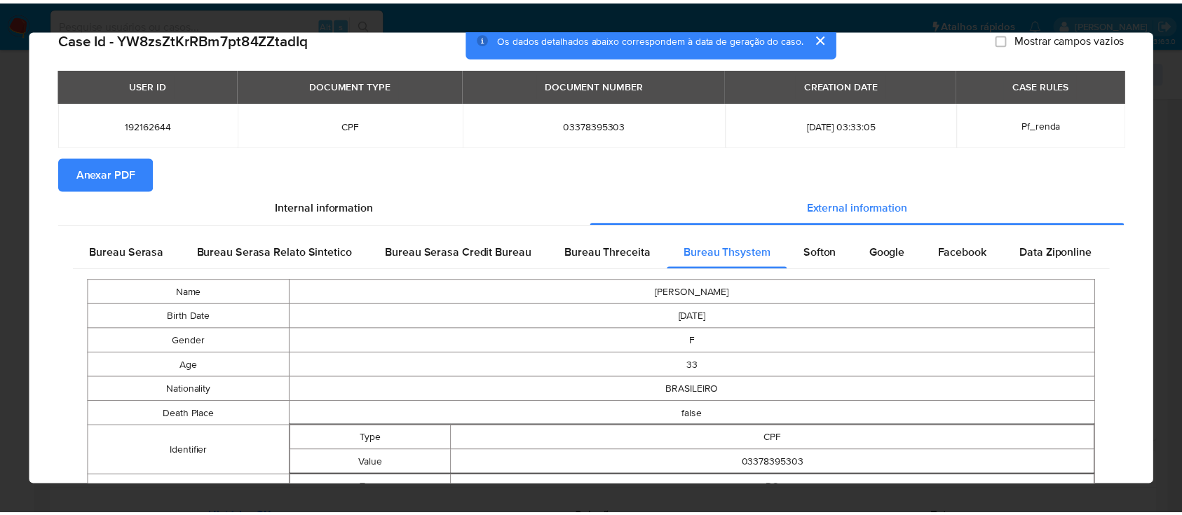
scroll to position [0, 0]
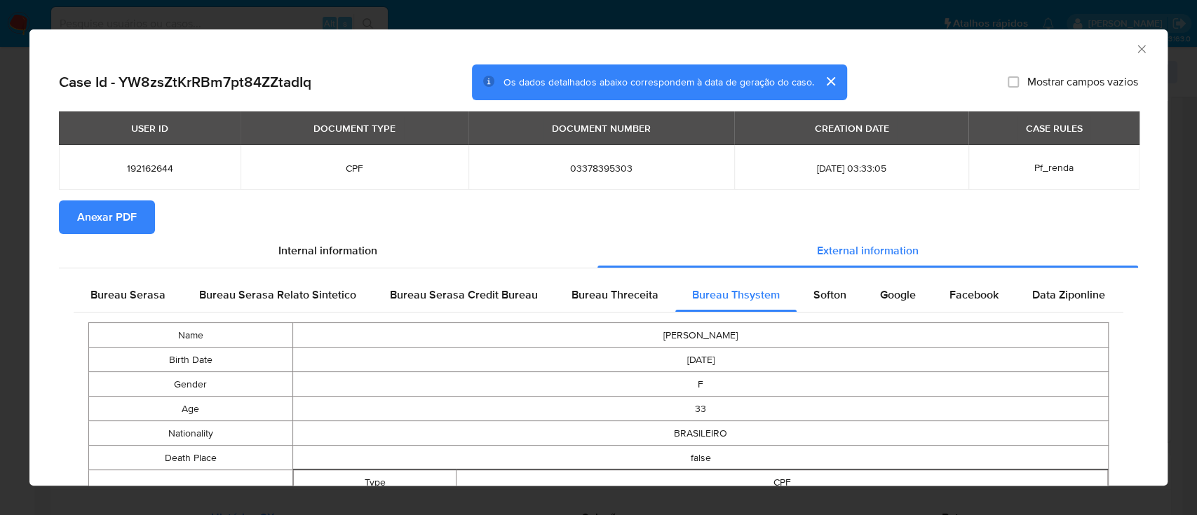
click at [1134, 46] on icon "Fechar a janela" at bounding box center [1141, 49] width 14 height 14
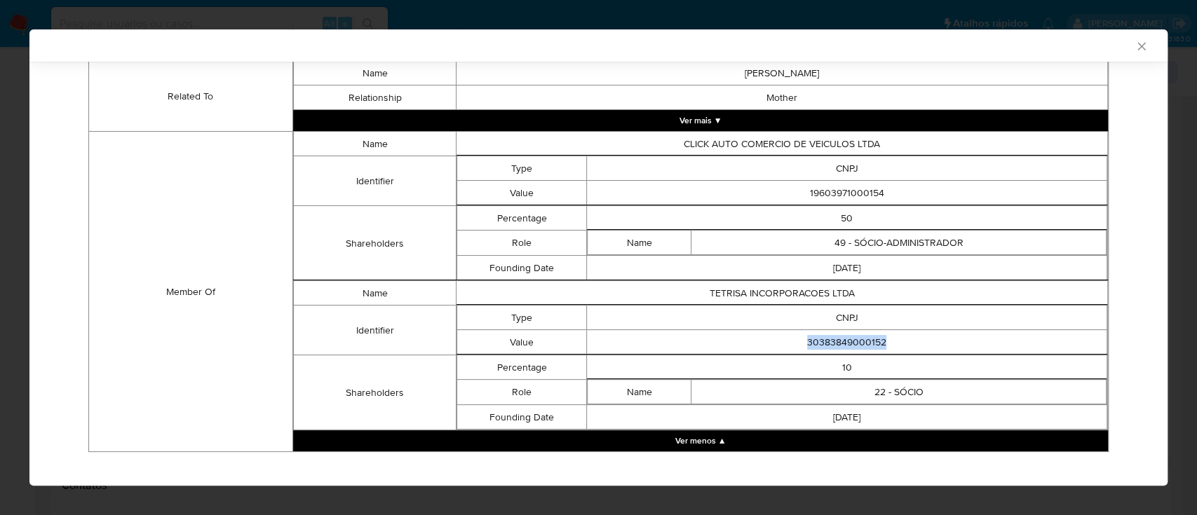
scroll to position [791, 0]
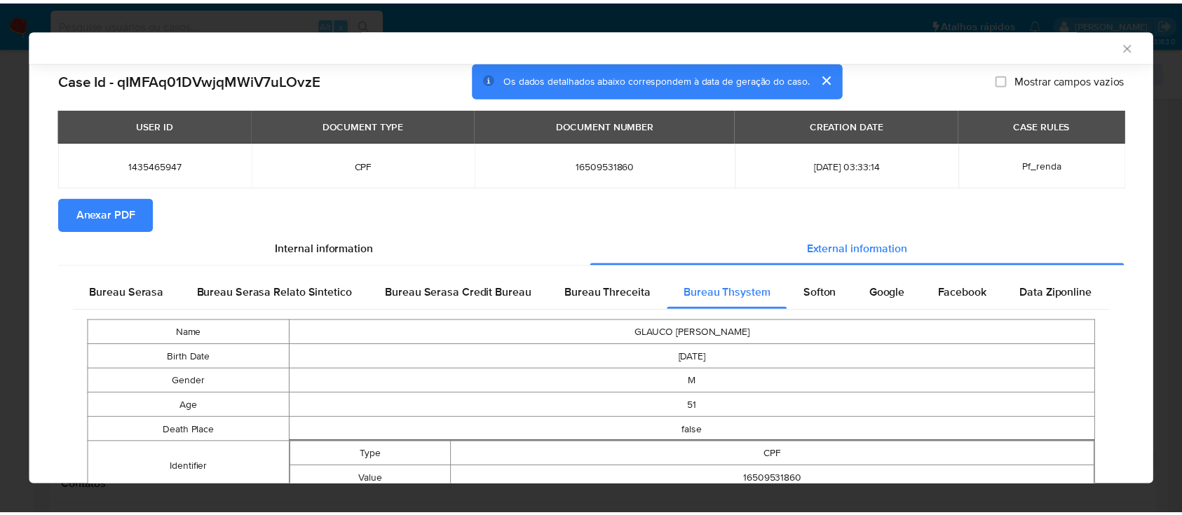
scroll to position [791, 0]
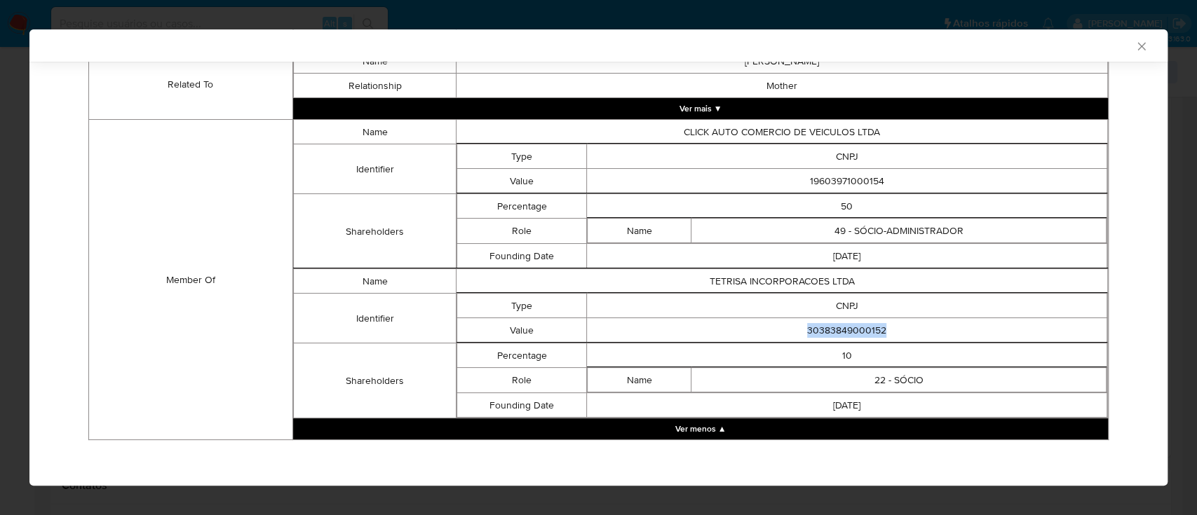
click at [1134, 39] on icon "Fechar a janela" at bounding box center [1141, 46] width 14 height 14
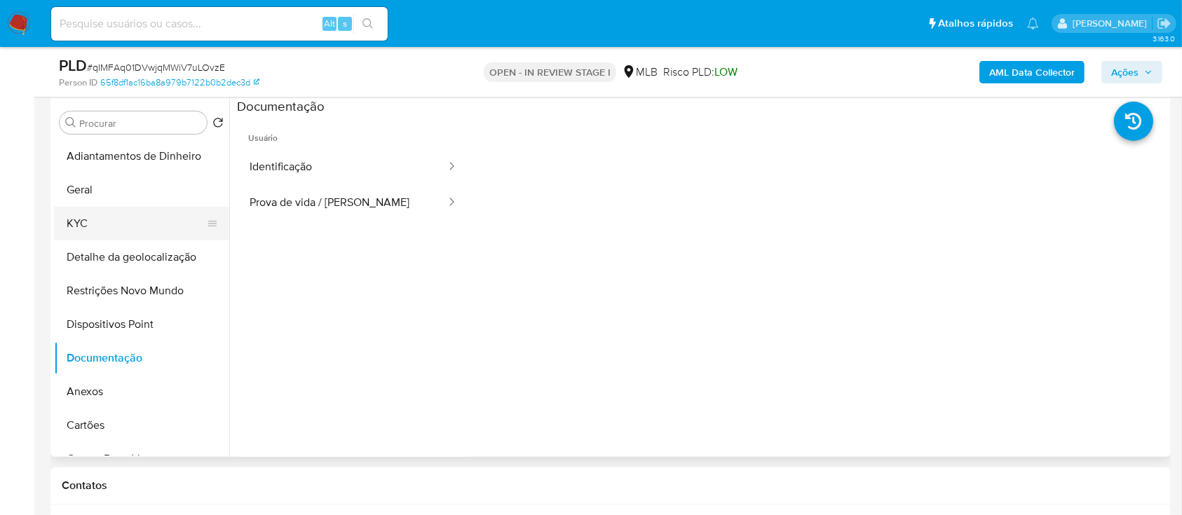
drag, startPoint x: 101, startPoint y: 232, endPoint x: 126, endPoint y: 231, distance: 25.2
click at [101, 232] on button "KYC" at bounding box center [136, 224] width 164 height 34
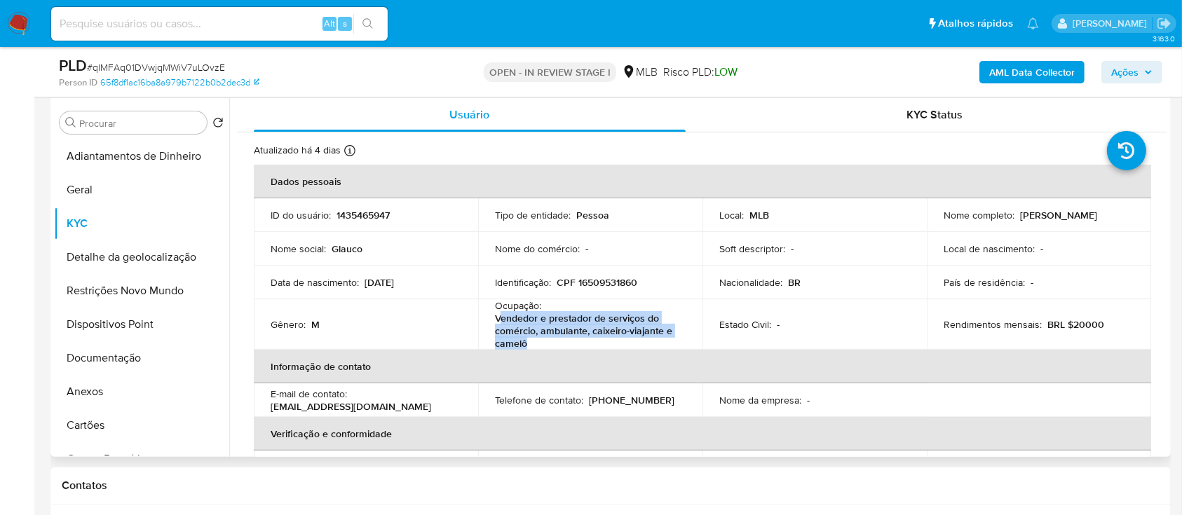
drag, startPoint x: 530, startPoint y: 345, endPoint x: 497, endPoint y: 322, distance: 39.9
click at [497, 322] on p "Vendedor e prestador de serviços do comércio, ambulante, caixeiro-viajante e ca…" at bounding box center [587, 331] width 185 height 38
copy p "endedor e prestador de serviços do comércio, ambulante, caixeiro-viajante e cam…"
click at [92, 360] on button "Documentação" at bounding box center [136, 358] width 164 height 34
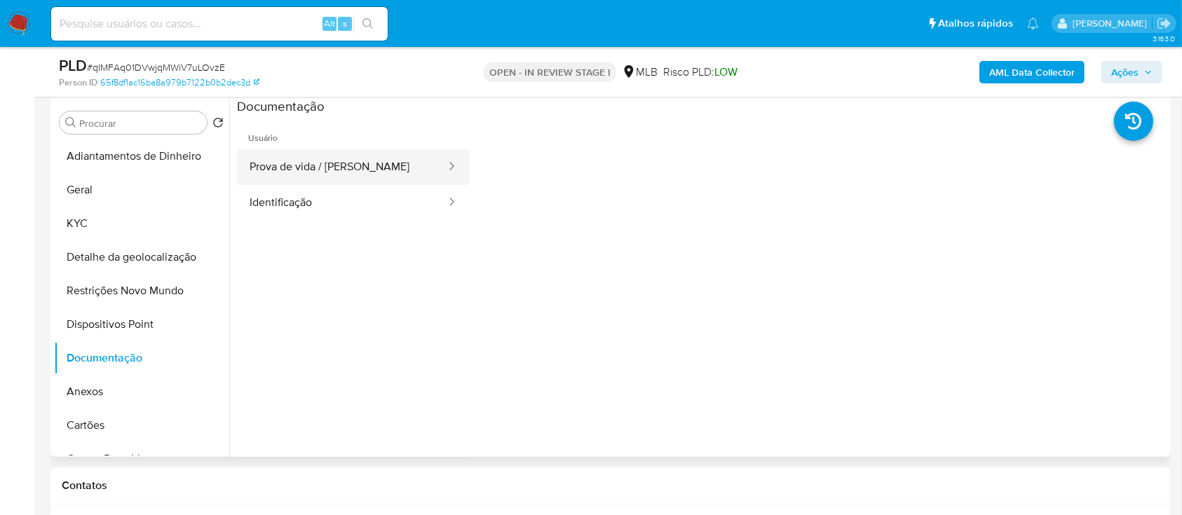
click at [316, 168] on button "Prova de vida / Selfie" at bounding box center [342, 167] width 210 height 36
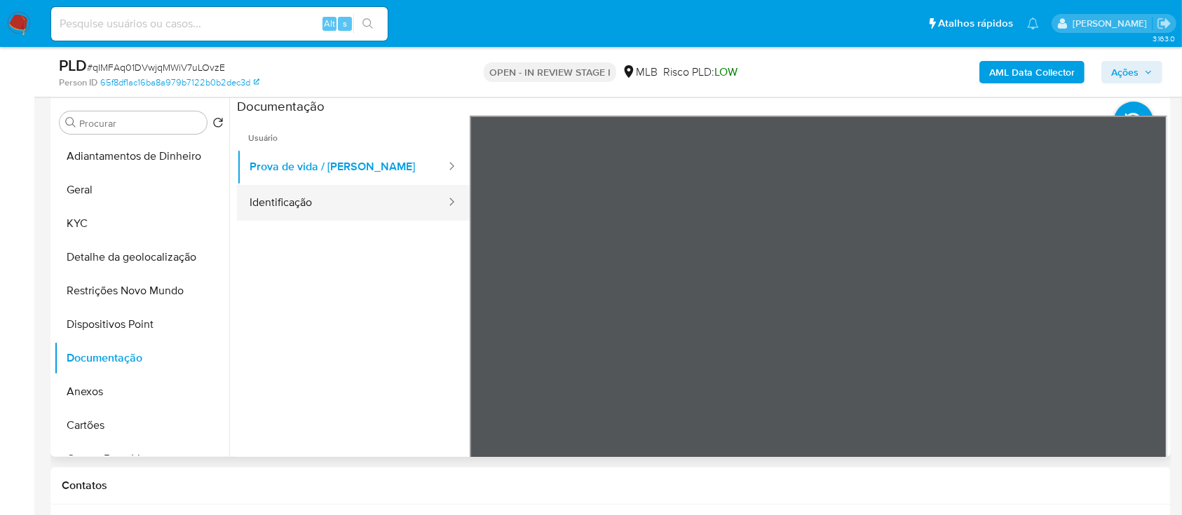
click at [334, 201] on button "Identificação" at bounding box center [342, 203] width 210 height 36
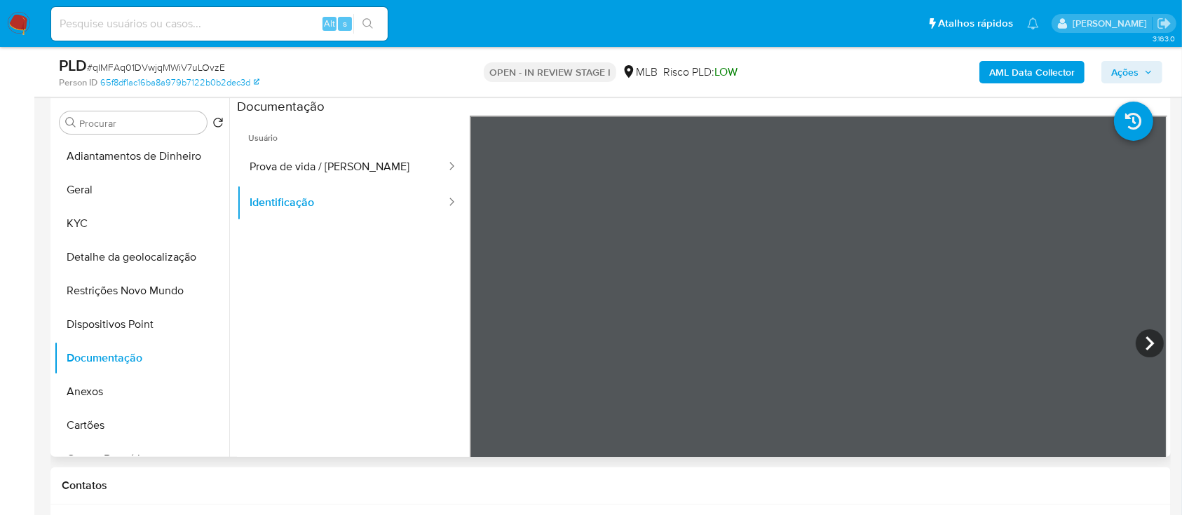
scroll to position [48, 0]
drag, startPoint x: 325, startPoint y: 176, endPoint x: 435, endPoint y: 193, distance: 112.1
click at [329, 175] on button "Prova de vida / Selfie" at bounding box center [342, 167] width 210 height 36
click at [297, 366] on ul "Usuário Prova de vida / Selfie Identificação" at bounding box center [353, 318] width 233 height 404
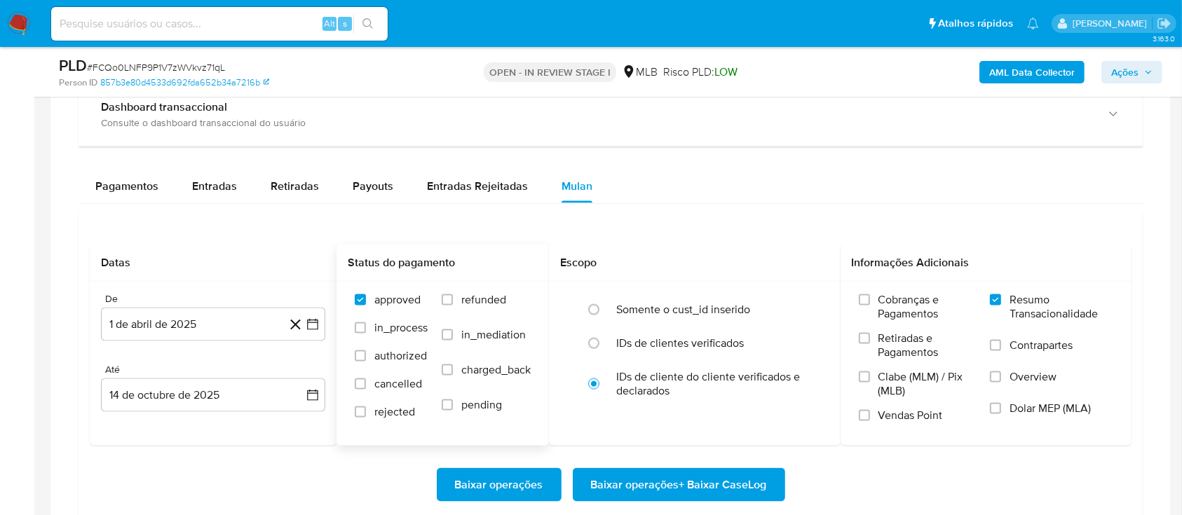
scroll to position [1963, 0]
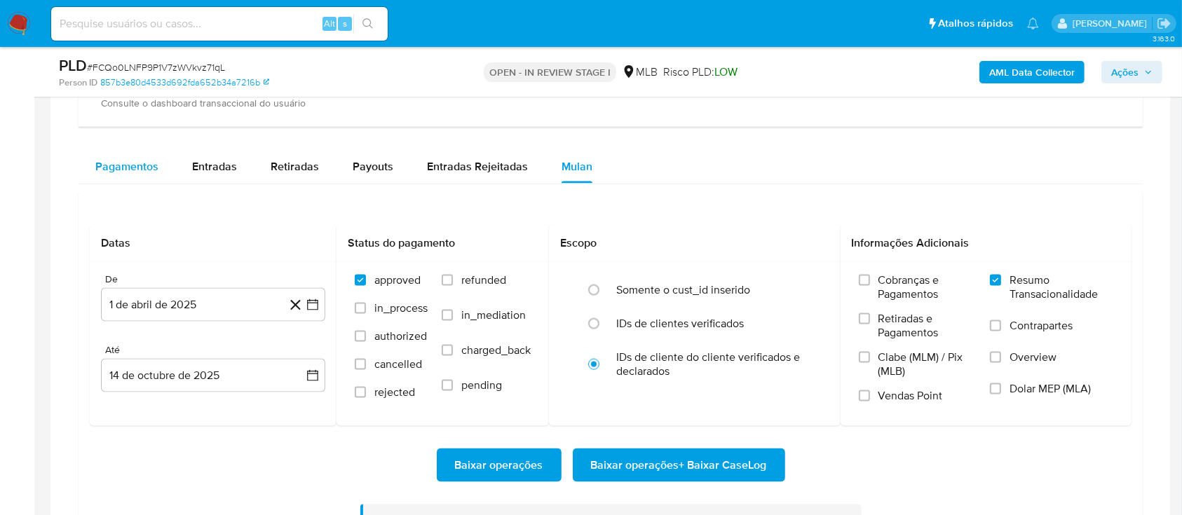
click at [135, 165] on span "Pagamentos" at bounding box center [126, 166] width 63 height 16
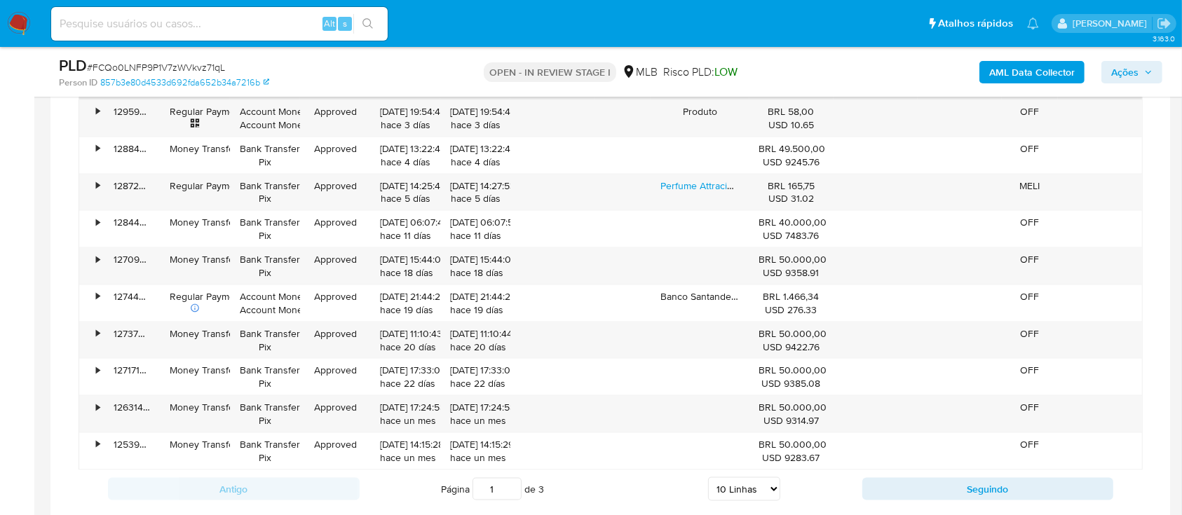
scroll to position [2243, 0]
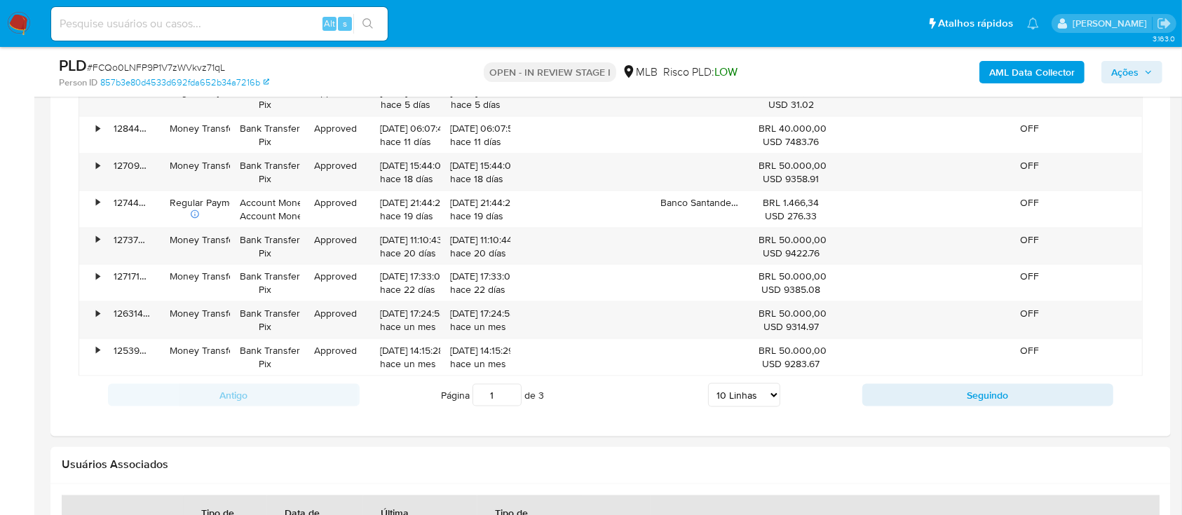
click at [748, 387] on select "5 Linhas 10 Linhas 20 Linhas 25 Linhas 50 Linhas 100 Linhas" at bounding box center [744, 395] width 72 height 24
select select "100"
click at [708, 383] on select "5 Linhas 10 Linhas 20 Linhas 25 Linhas 50 Linhas 100 Linhas" at bounding box center [744, 395] width 72 height 24
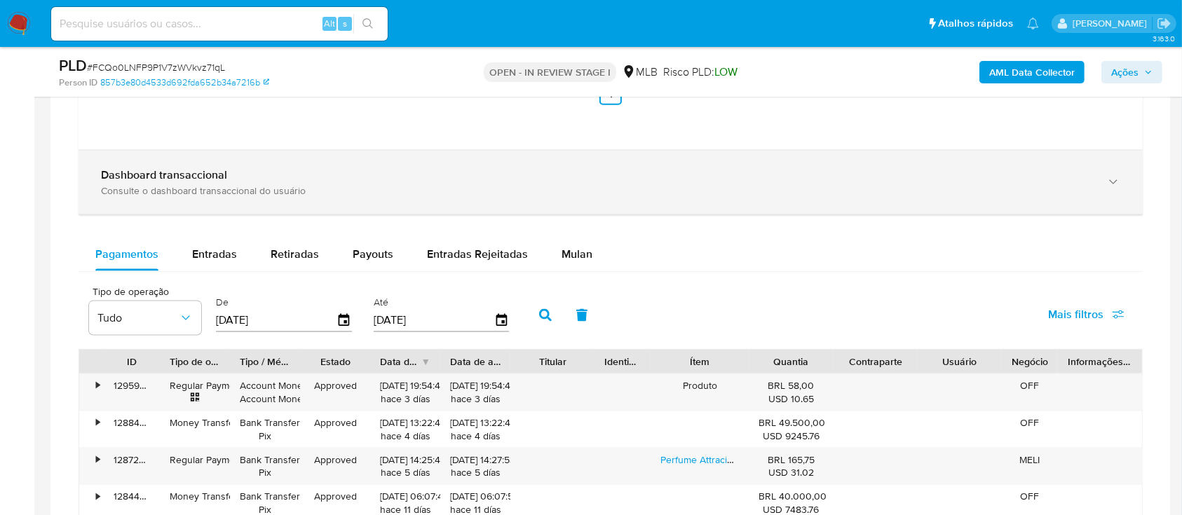
scroll to position [1869, 0]
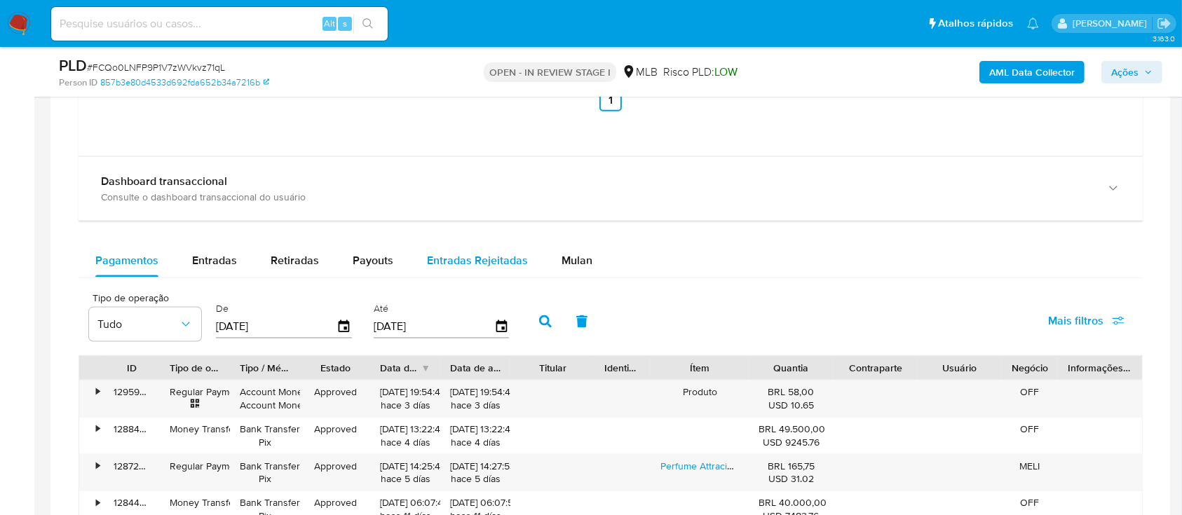
click at [460, 257] on span "Entradas Rejeitadas" at bounding box center [477, 260] width 101 height 16
select select "10"
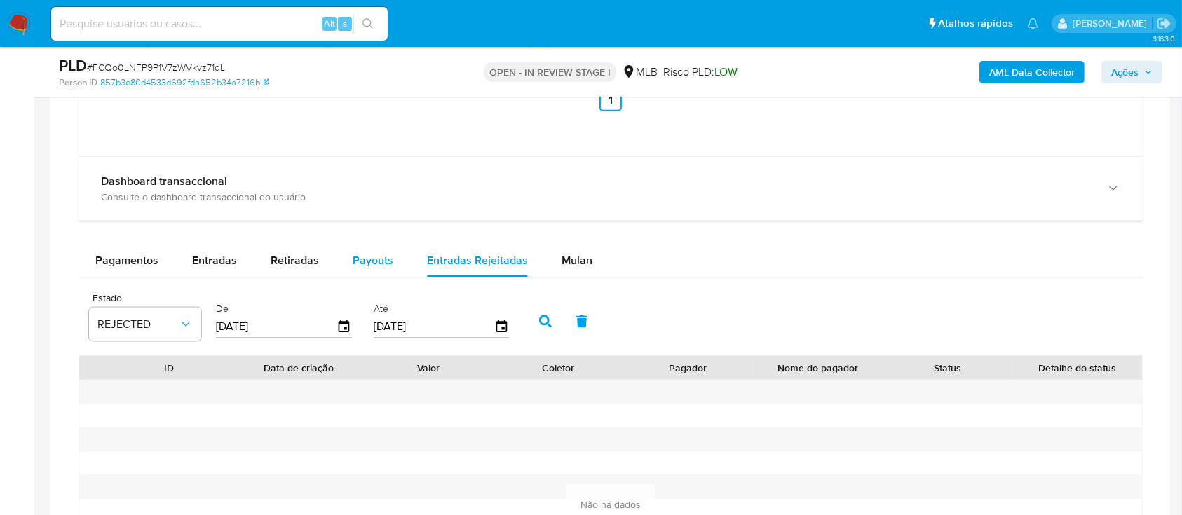
click at [374, 266] on span "Payouts" at bounding box center [373, 260] width 41 height 16
select select "10"
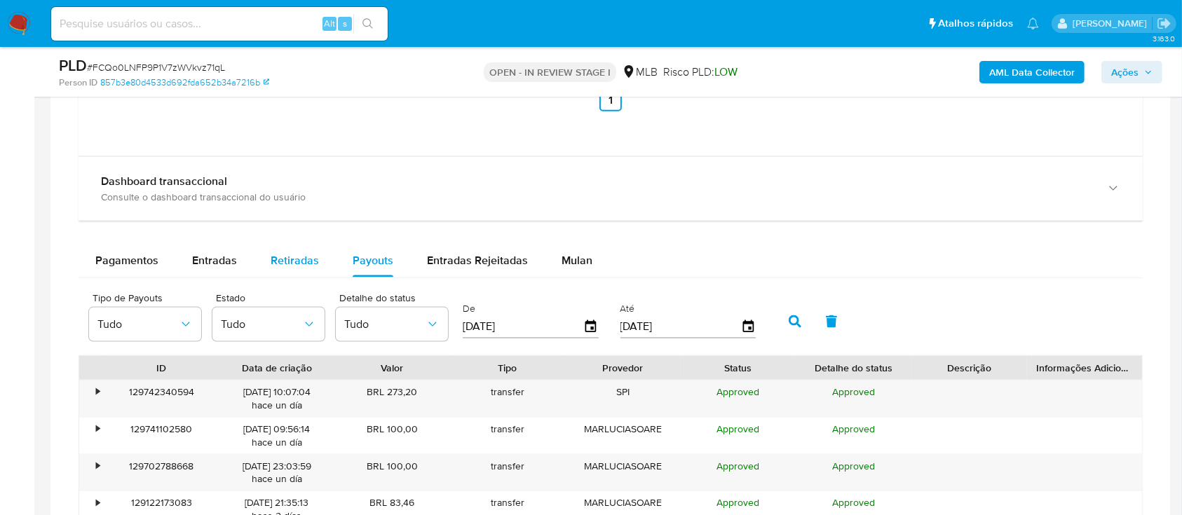
click at [298, 255] on span "Retiradas" at bounding box center [295, 260] width 48 height 16
select select "10"
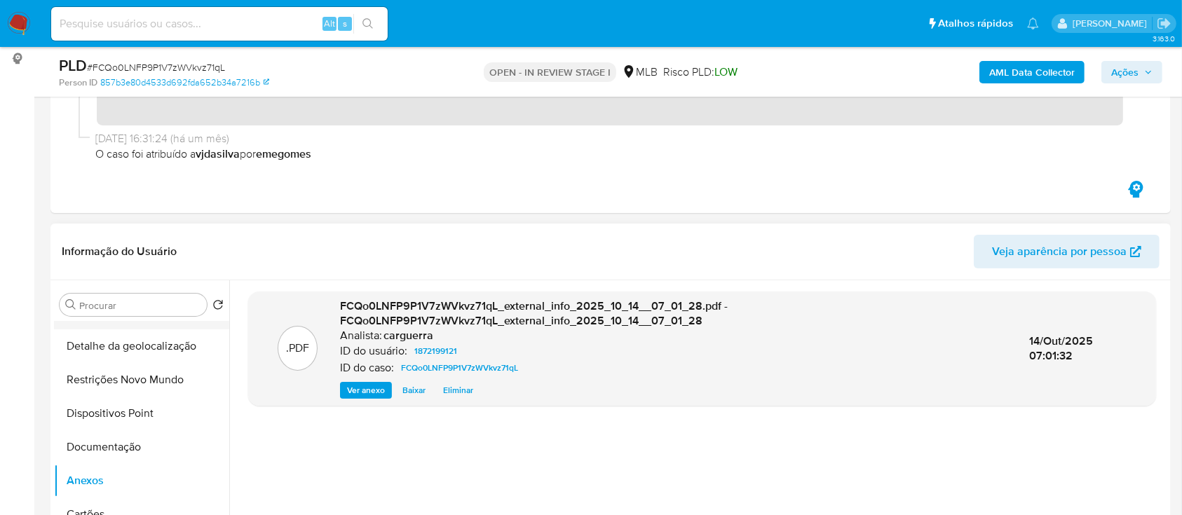
scroll to position [0, 0]
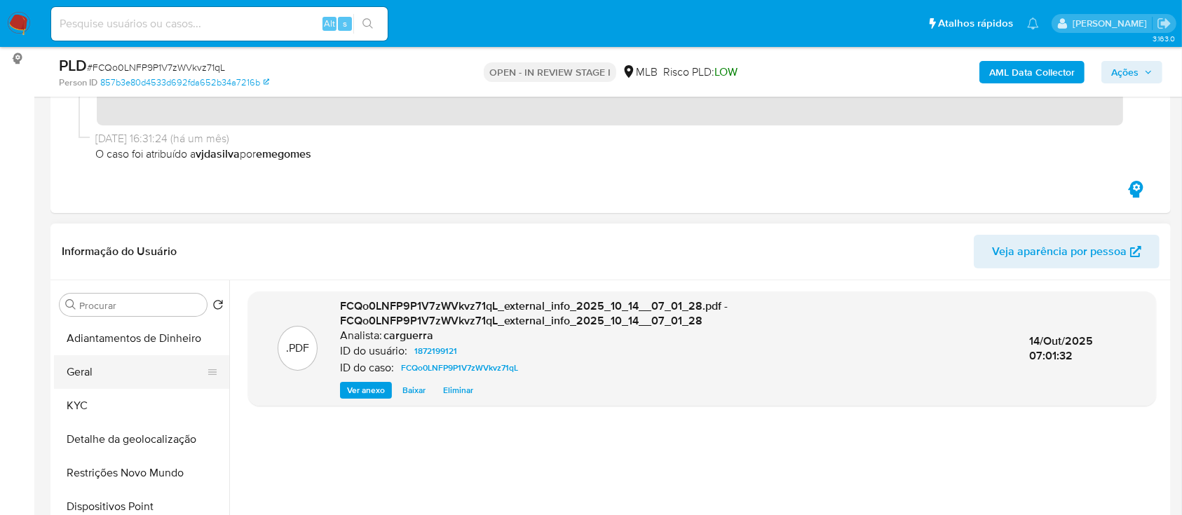
drag, startPoint x: 92, startPoint y: 372, endPoint x: 102, endPoint y: 373, distance: 9.9
click at [90, 371] on button "Geral" at bounding box center [136, 372] width 164 height 34
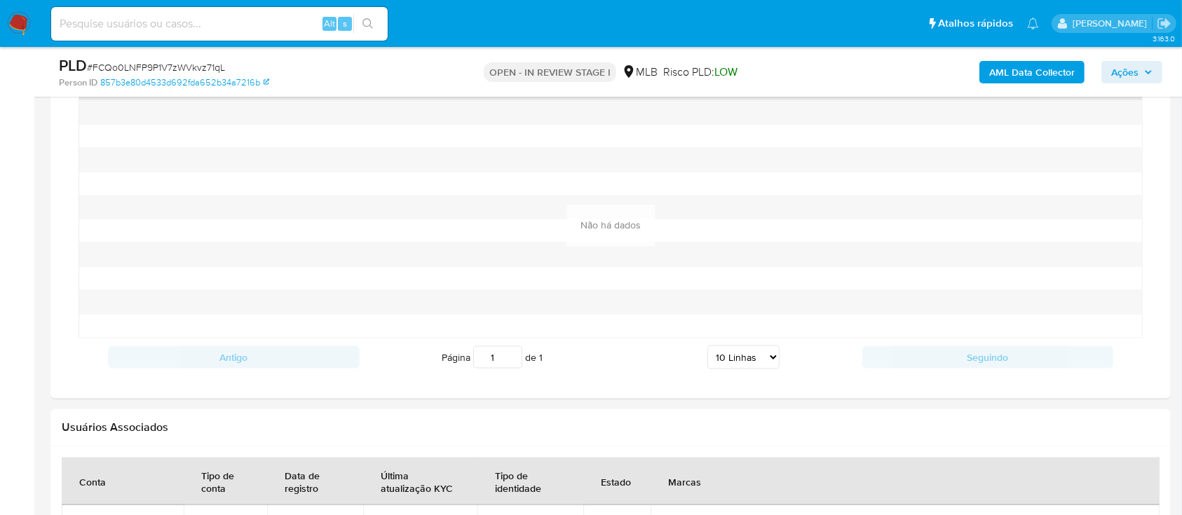
scroll to position [2337, 0]
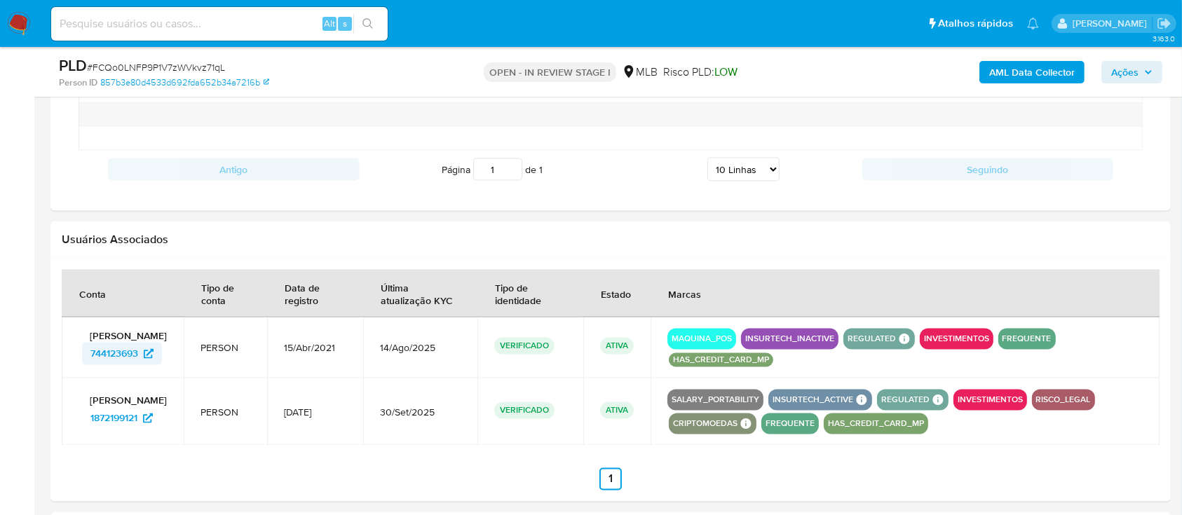
click at [115, 353] on span "744123693" at bounding box center [114, 354] width 48 height 22
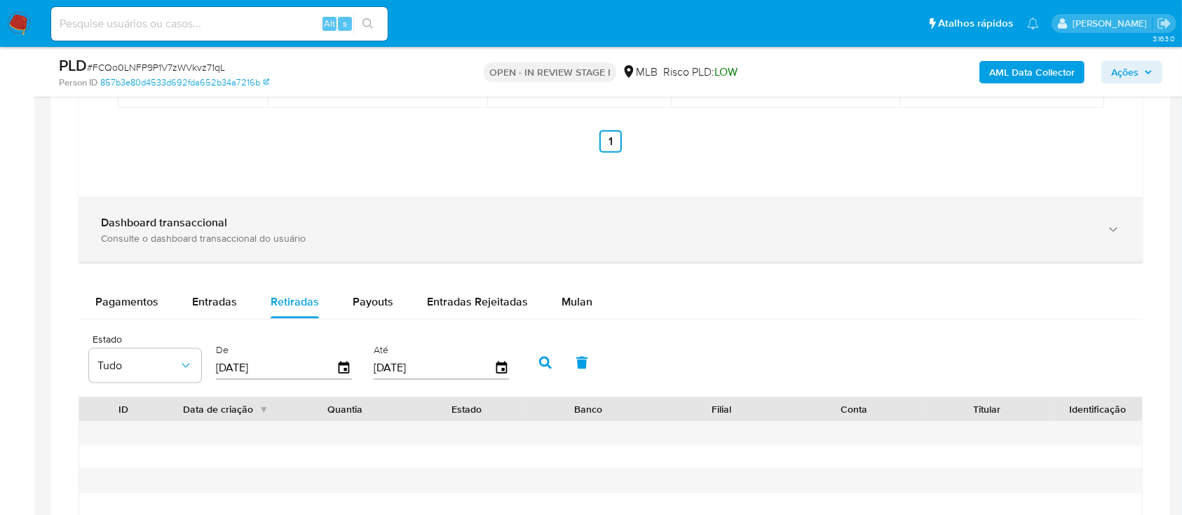
scroll to position [1869, 0]
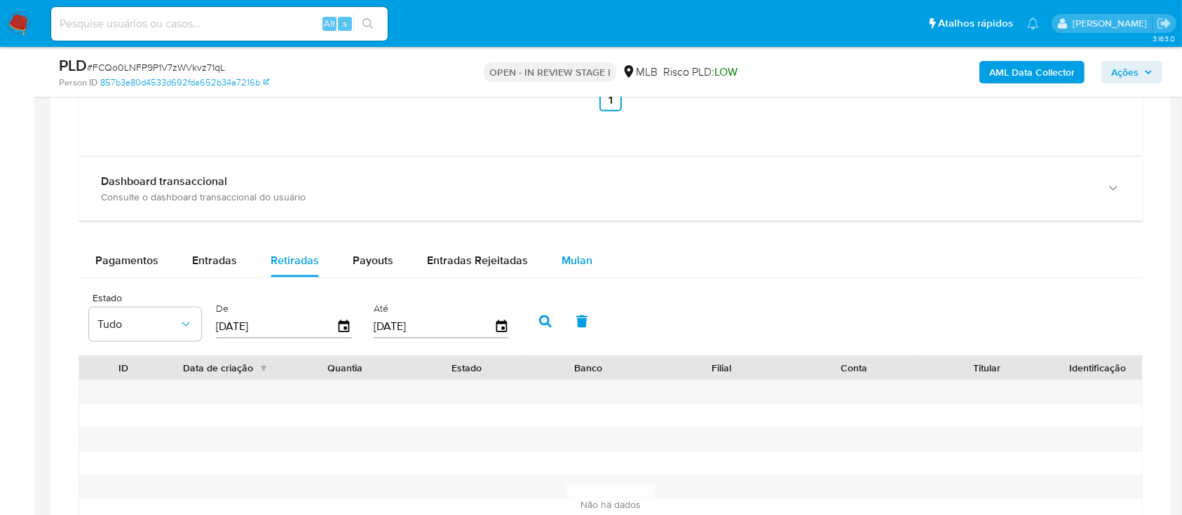
drag, startPoint x: 466, startPoint y: 261, endPoint x: 593, endPoint y: 259, distance: 126.9
click at [467, 261] on span "Entradas Rejeitadas" at bounding box center [477, 260] width 101 height 16
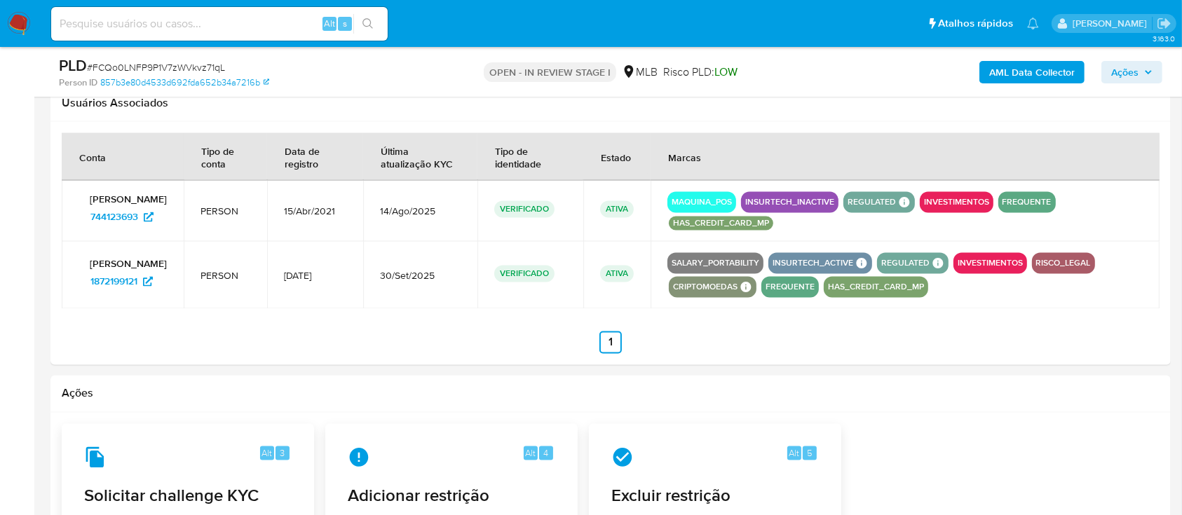
scroll to position [2524, 0]
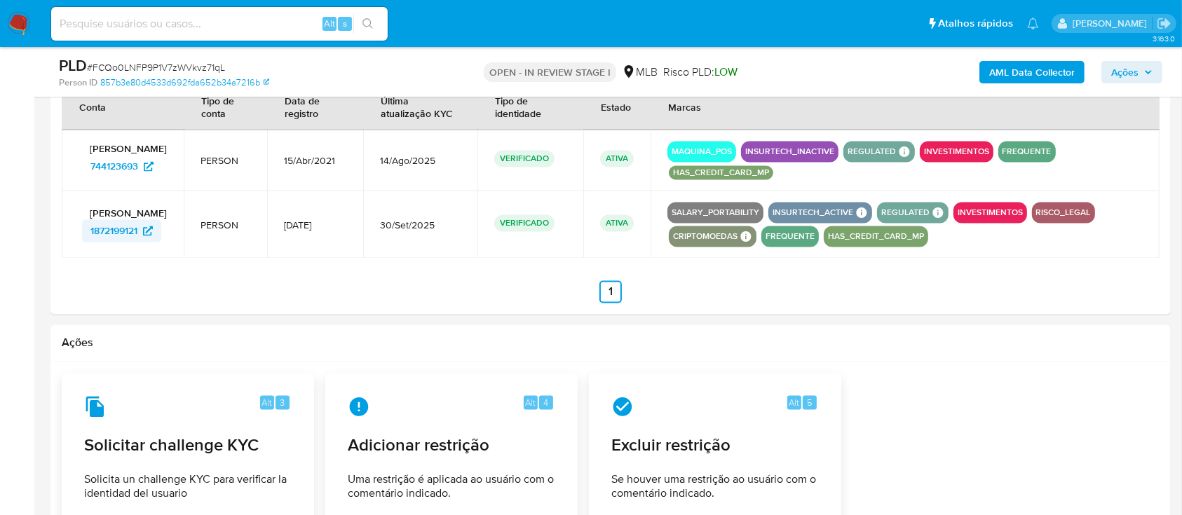
click at [121, 238] on span "1872199121" at bounding box center [113, 231] width 47 height 22
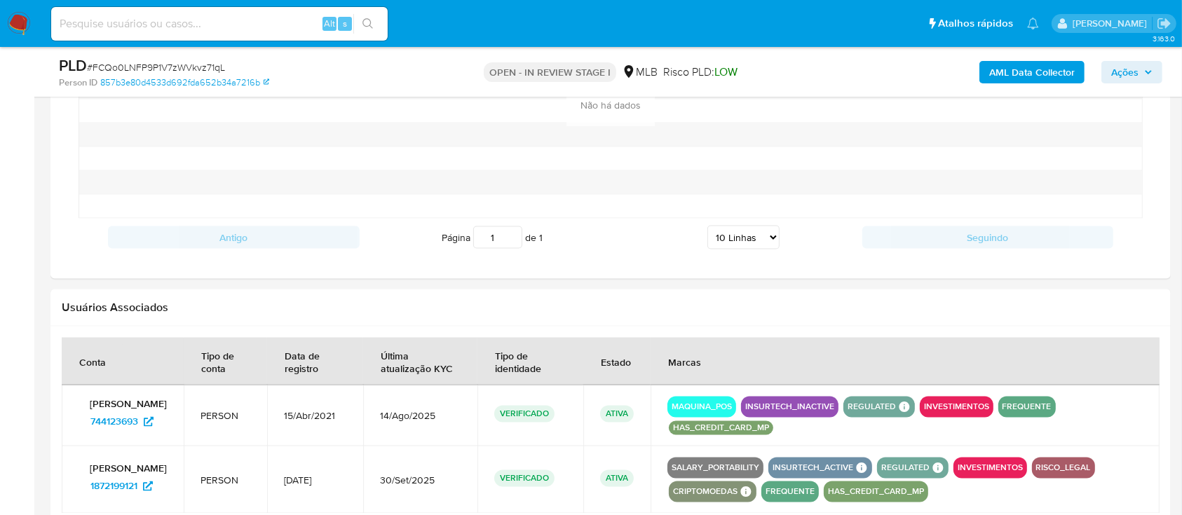
scroll to position [2376, 0]
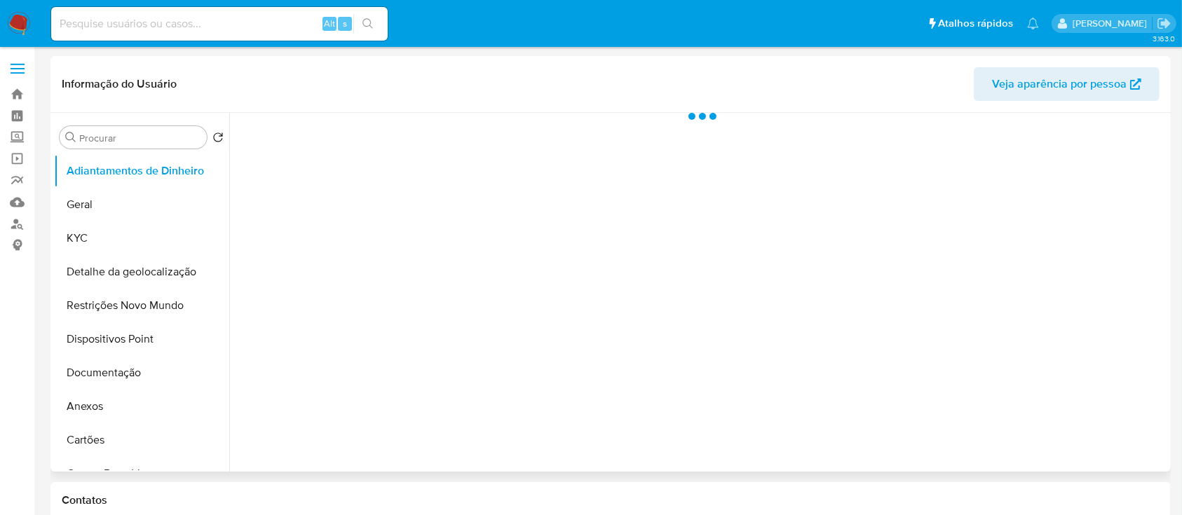
select select "10"
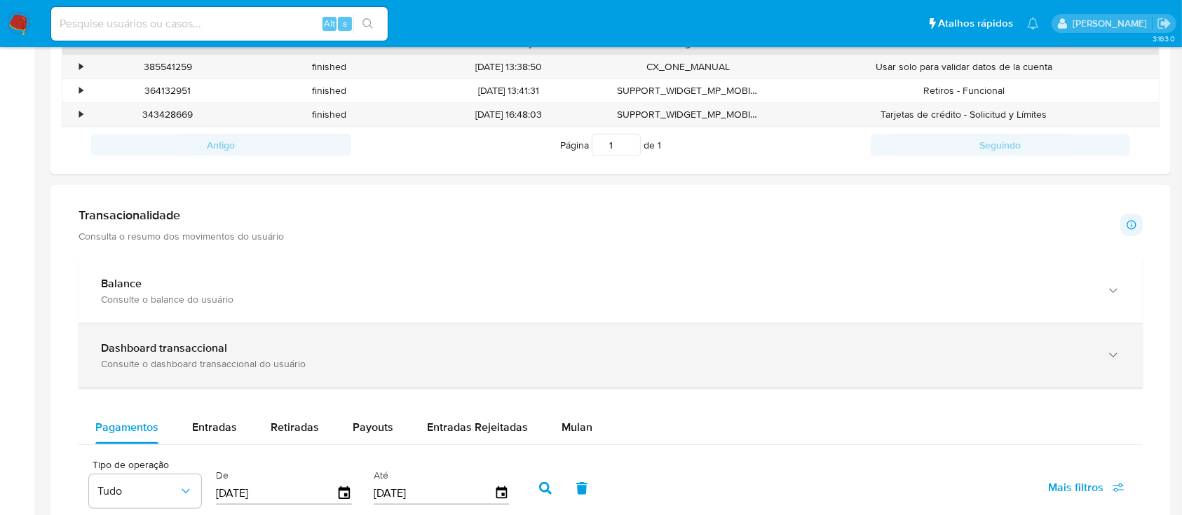
scroll to position [747, 0]
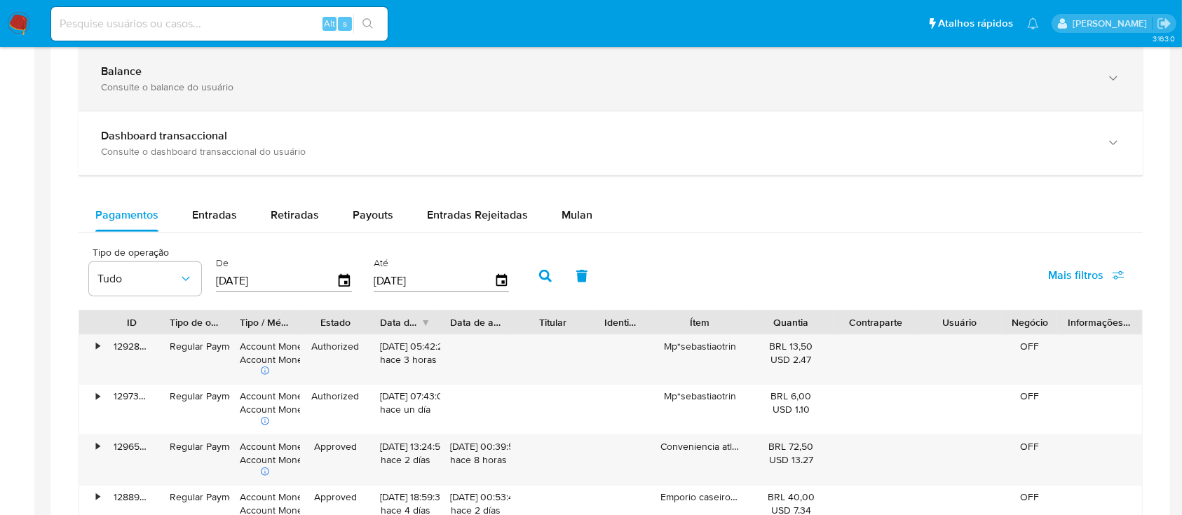
click at [352, 86] on div "Consulte o balance do usuário" at bounding box center [596, 87] width 991 height 13
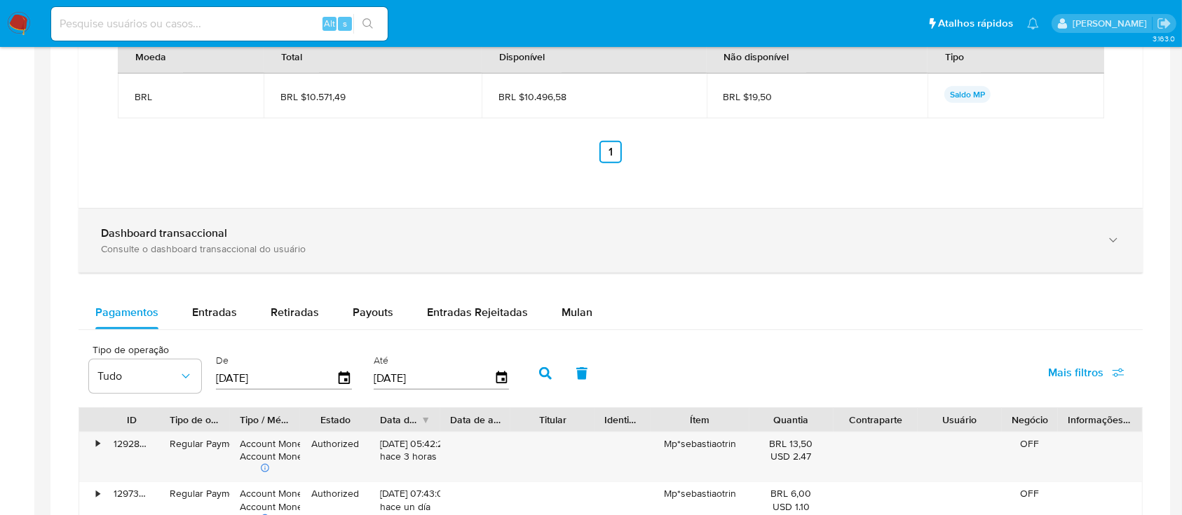
scroll to position [1122, 0]
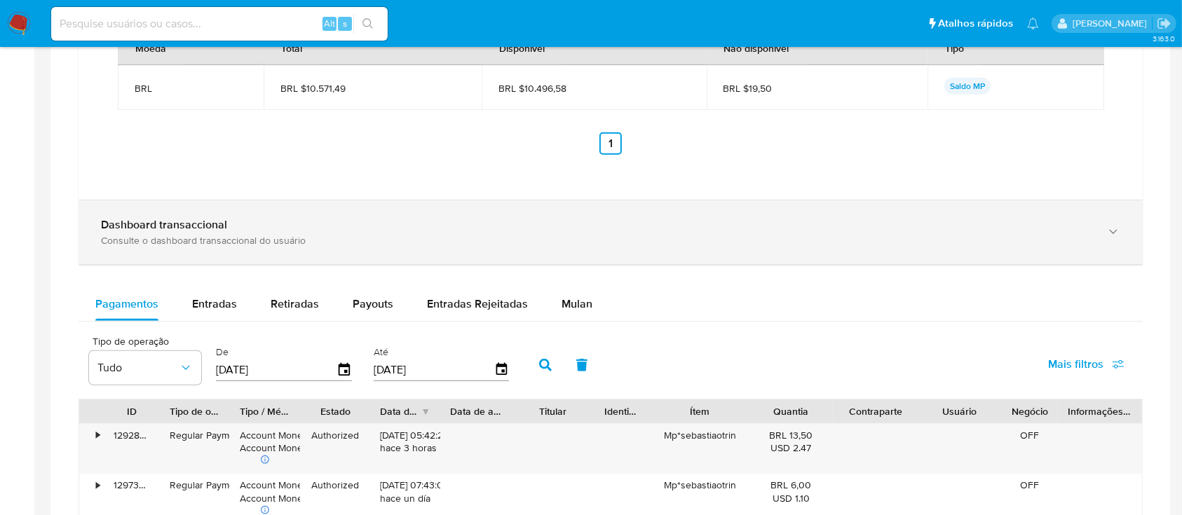
click at [304, 238] on div "Consulte o dashboard transaccional do usuário" at bounding box center [596, 240] width 991 height 13
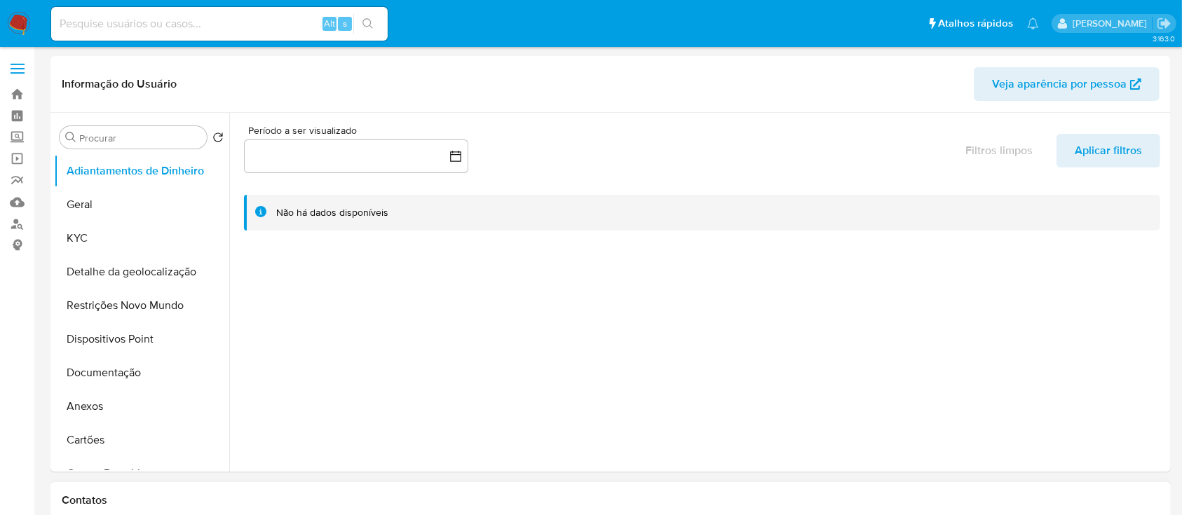
scroll to position [93, 0]
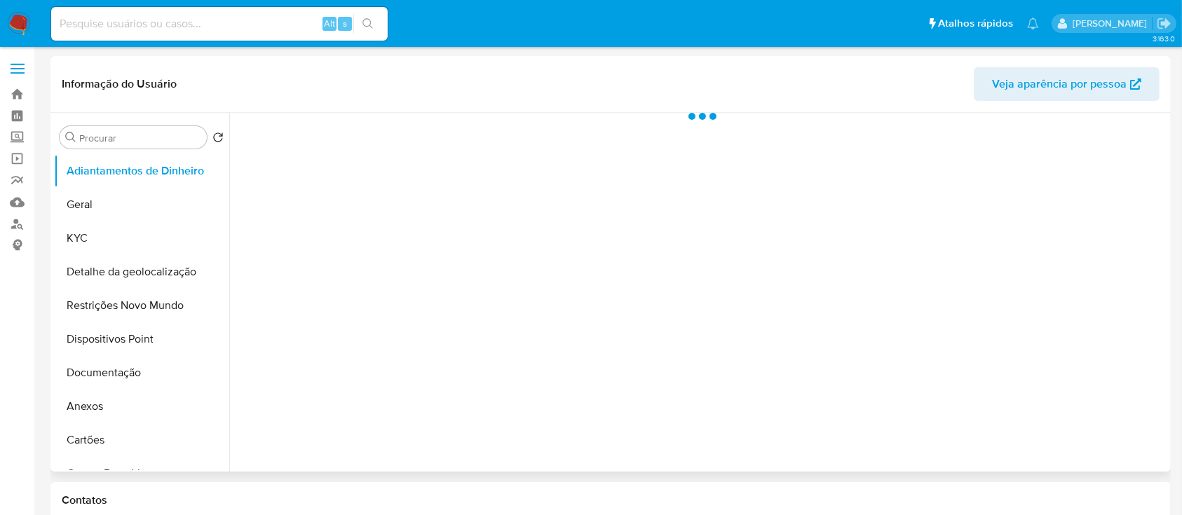
select select "10"
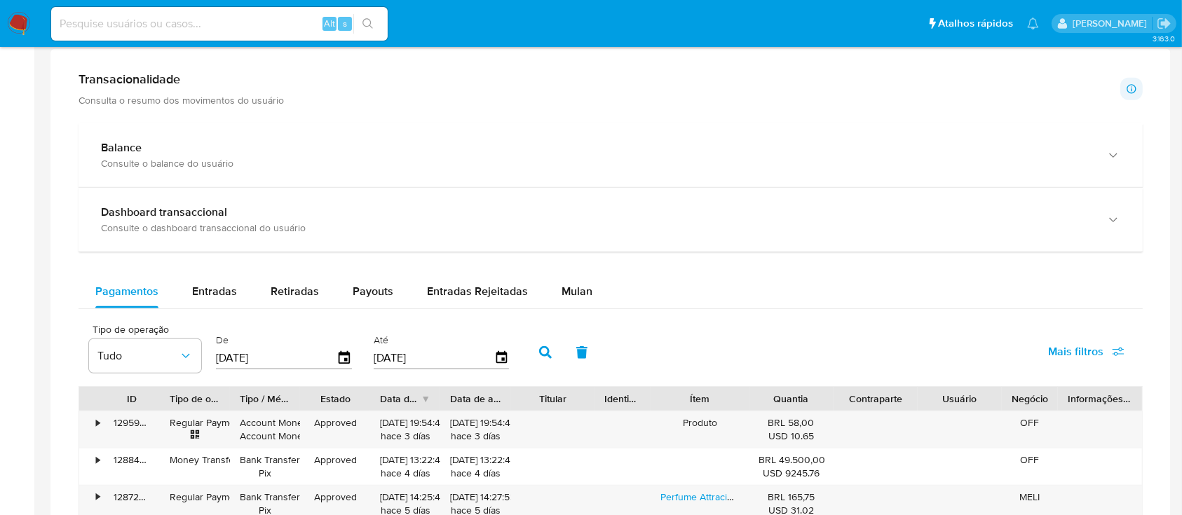
scroll to position [747, 0]
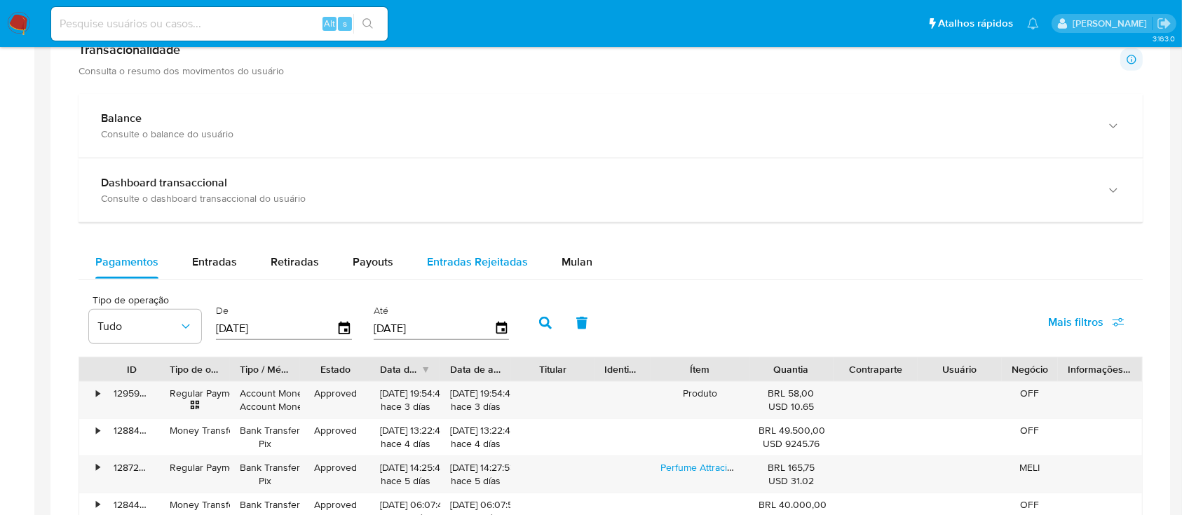
click at [472, 262] on span "Entradas Rejeitadas" at bounding box center [477, 262] width 101 height 16
select select "10"
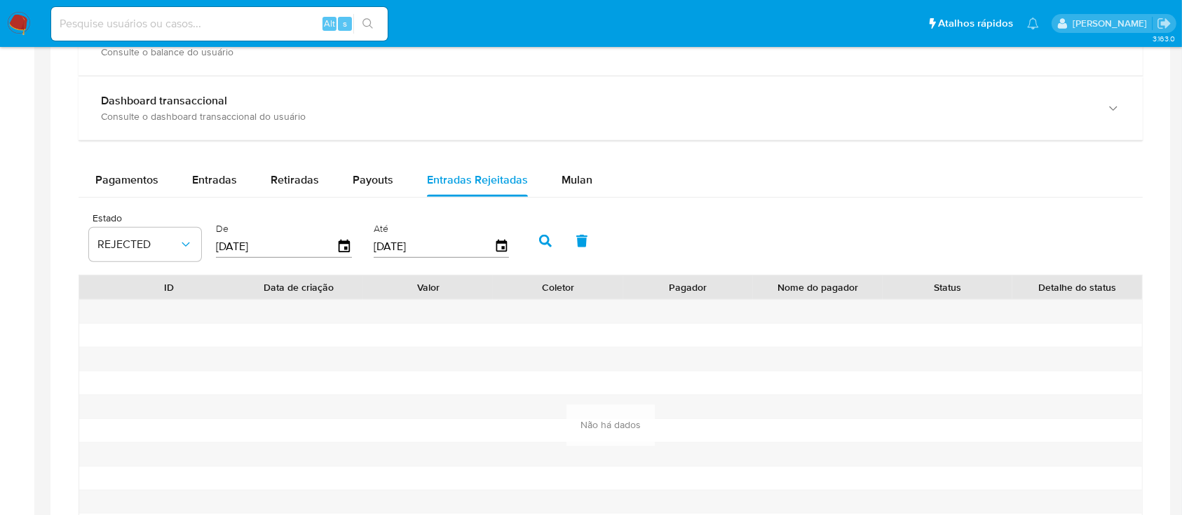
scroll to position [805, 0]
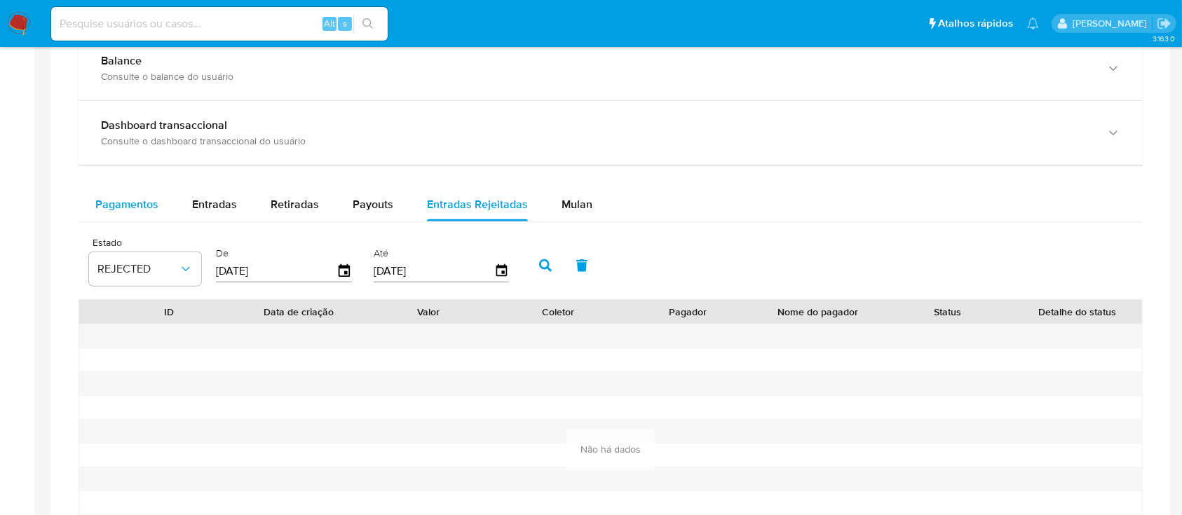
click at [122, 207] on span "Pagamentos" at bounding box center [126, 204] width 63 height 16
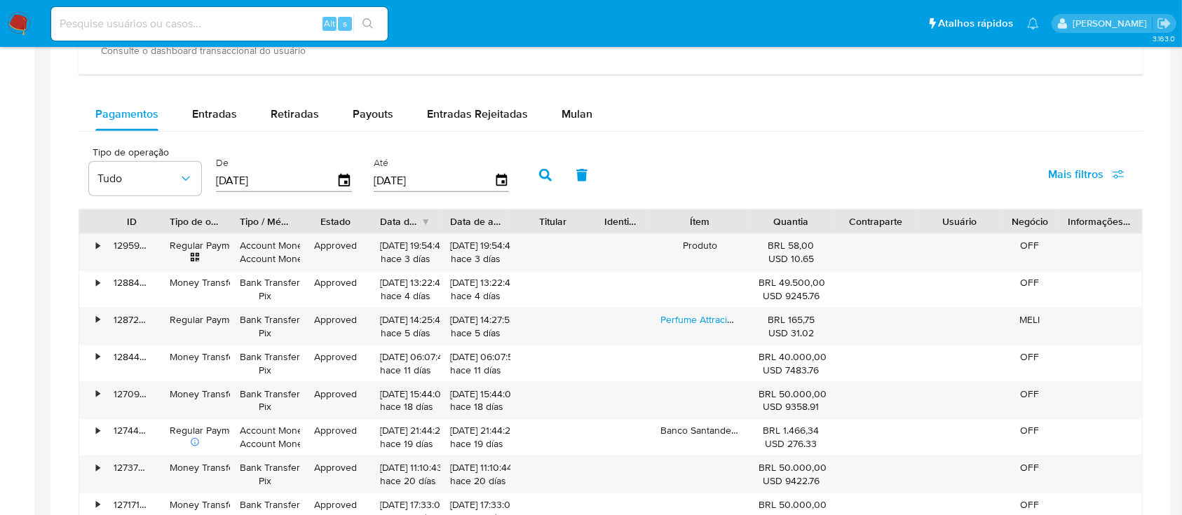
scroll to position [712, 0]
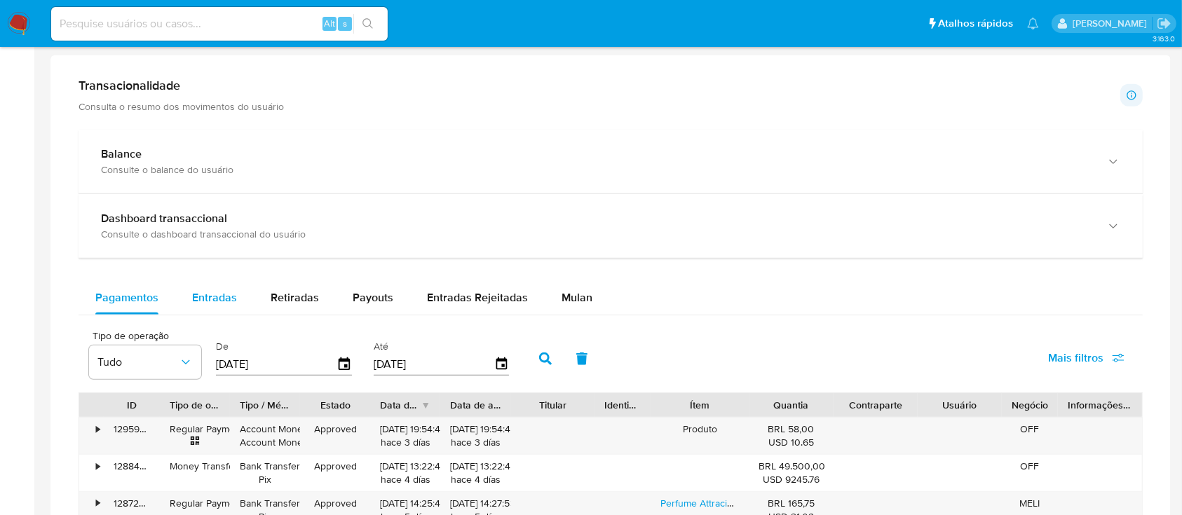
click at [210, 303] on span "Entradas" at bounding box center [214, 298] width 45 height 16
select select "10"
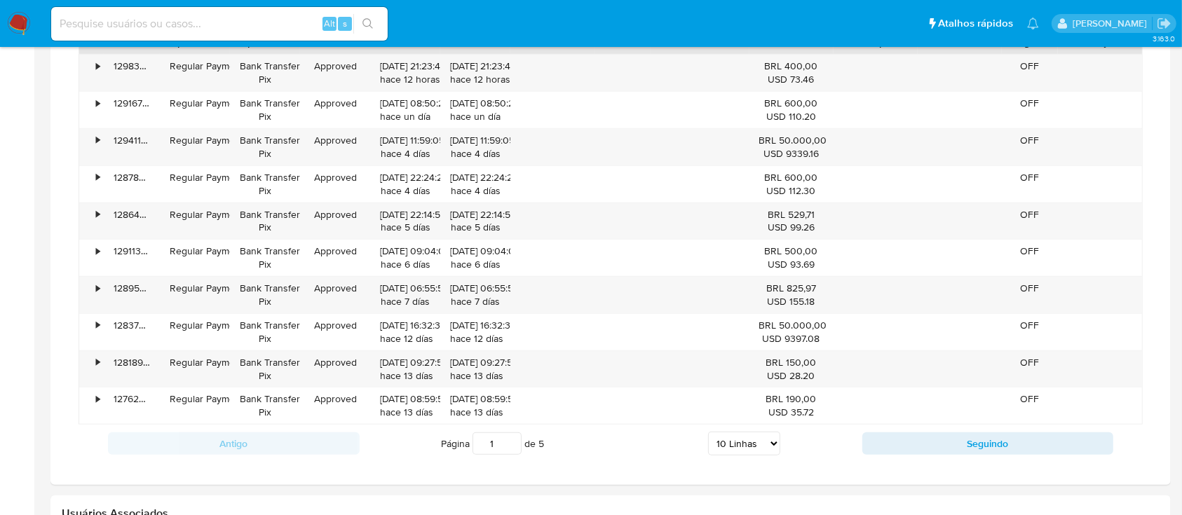
scroll to position [898, 0]
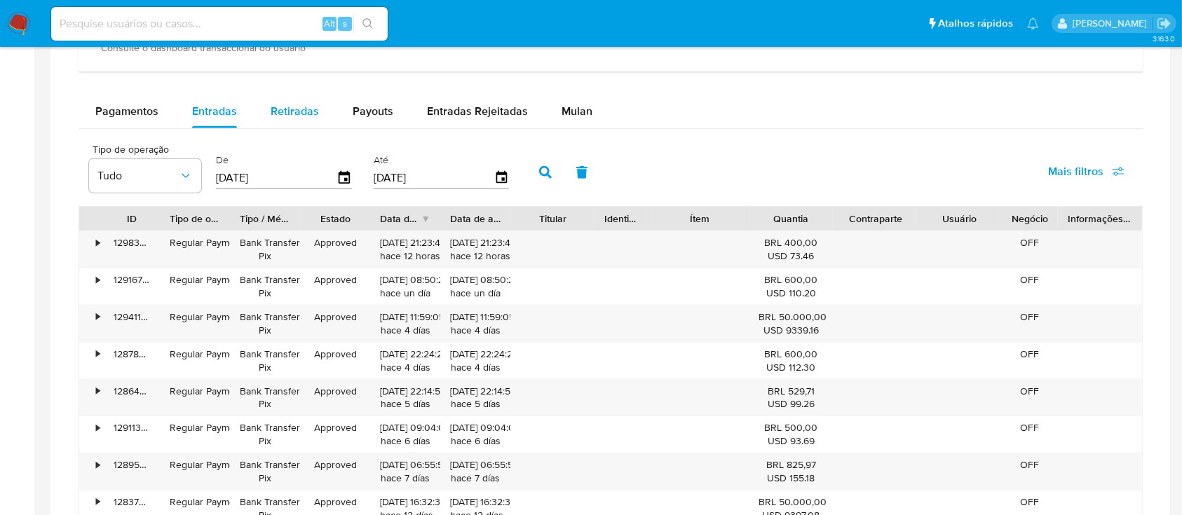
click at [296, 111] on span "Retiradas" at bounding box center [295, 111] width 48 height 16
select select "10"
